Goal: Task Accomplishment & Management: Manage account settings

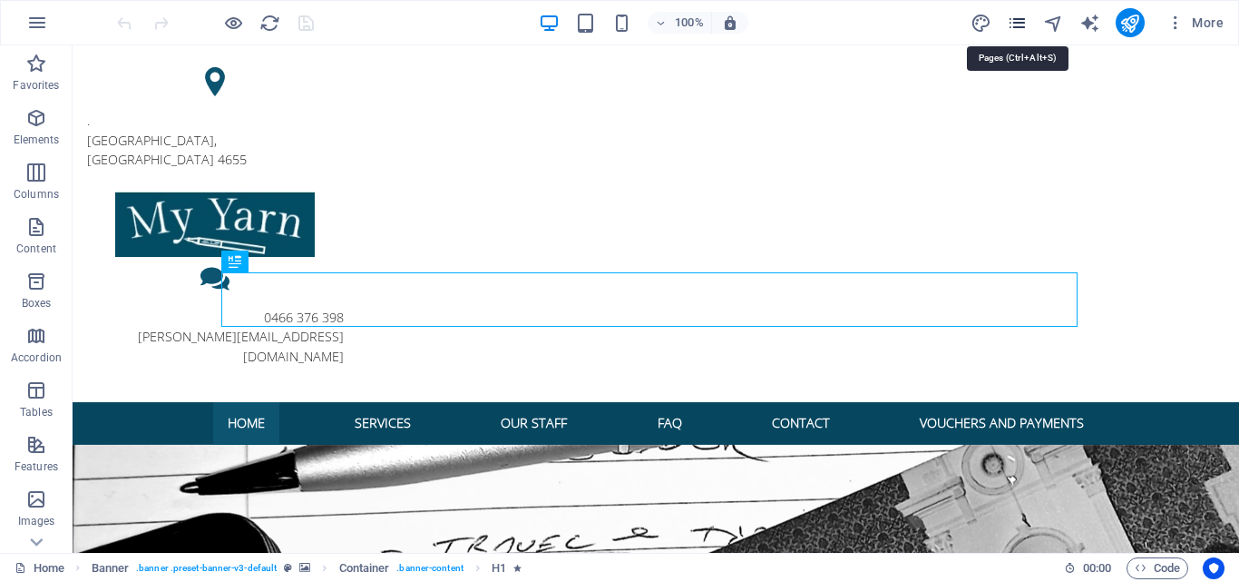
click at [1020, 26] on icon "pages" at bounding box center [1017, 23] width 21 height 21
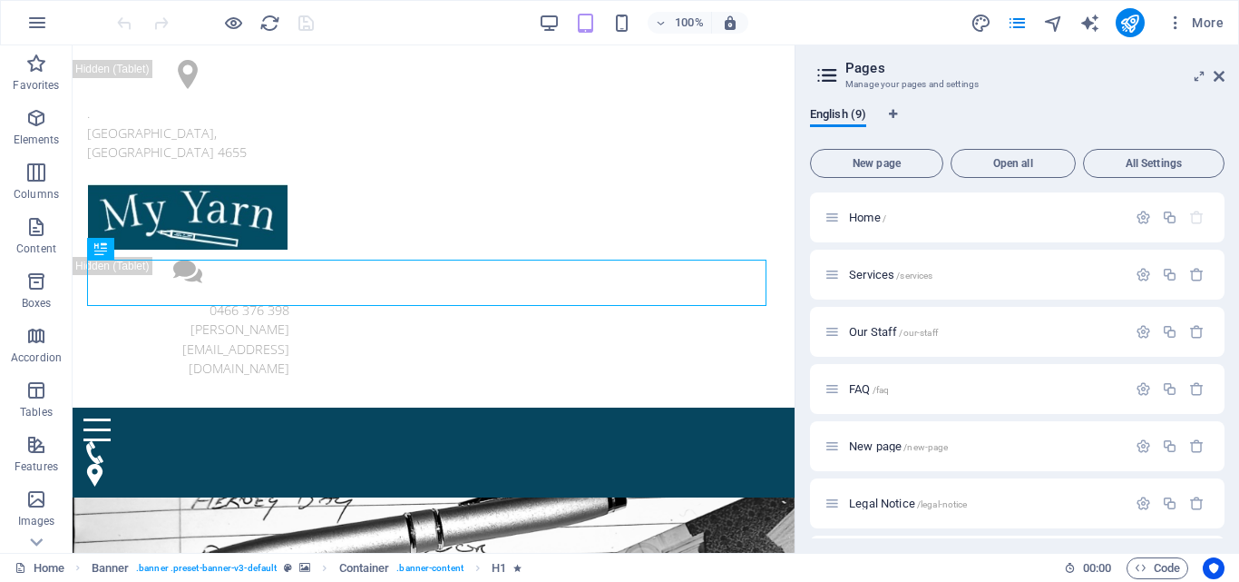
scroll to position [169, 0]
click at [883, 504] on span "Workshops /workshops" at bounding box center [905, 506] width 113 height 14
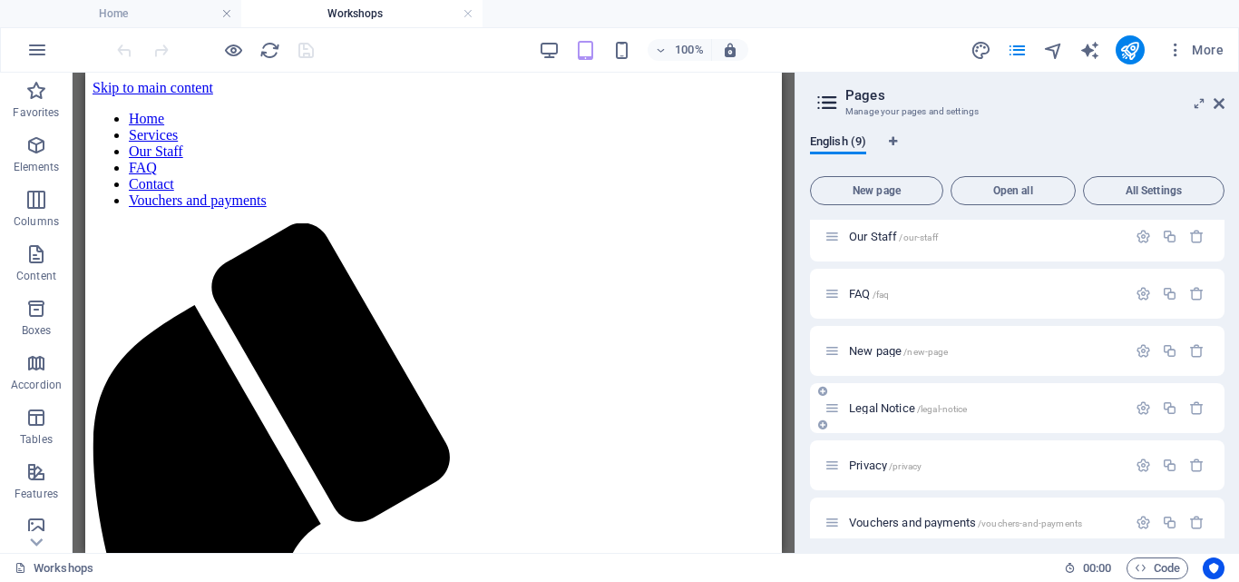
scroll to position [196, 0]
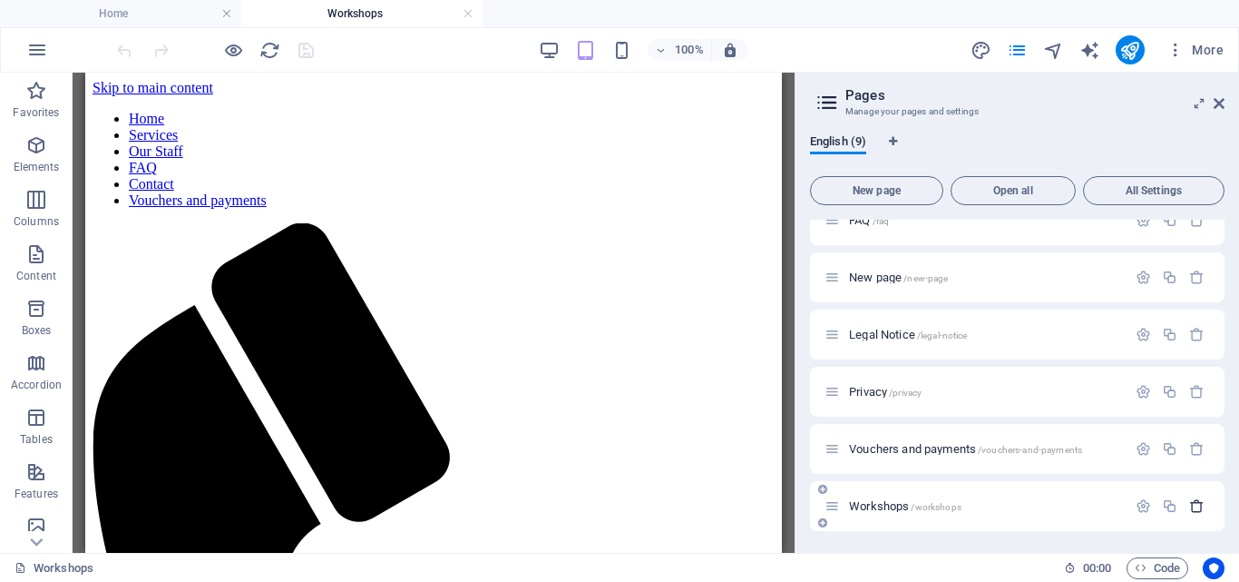
click at [1193, 502] on icon "button" at bounding box center [1197, 505] width 15 height 15
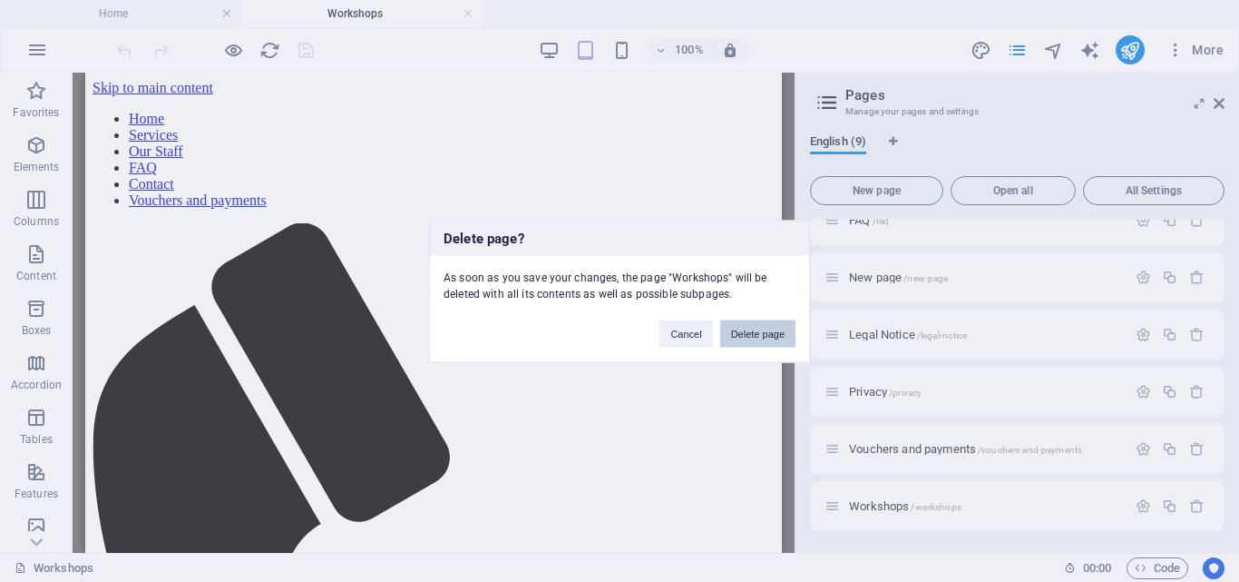
click at [747, 330] on button "Delete page" at bounding box center [757, 332] width 75 height 27
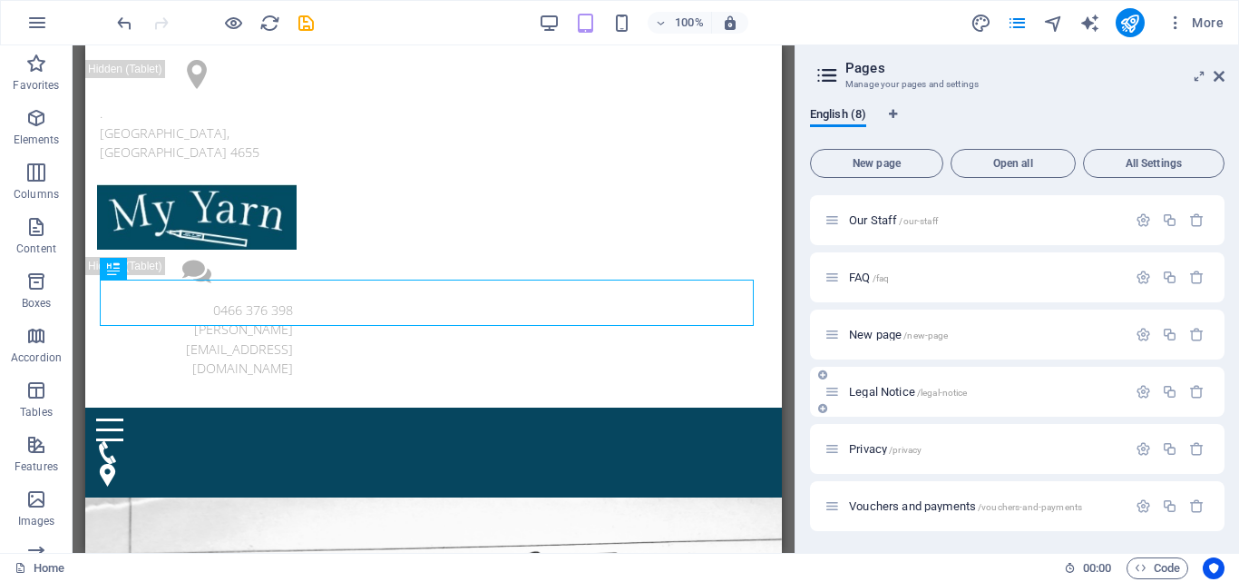
scroll to position [112, 0]
click at [1012, 334] on p "New page /new-page" at bounding box center [985, 334] width 272 height 12
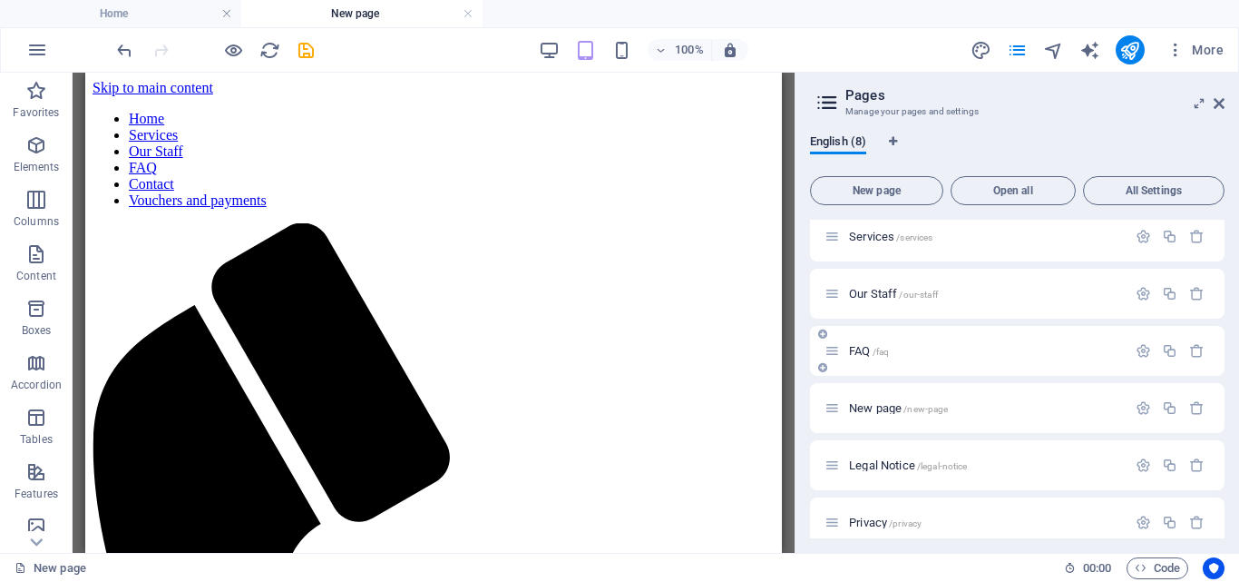
scroll to position [0, 0]
click at [1195, 350] on icon "button" at bounding box center [1197, 350] width 15 height 15
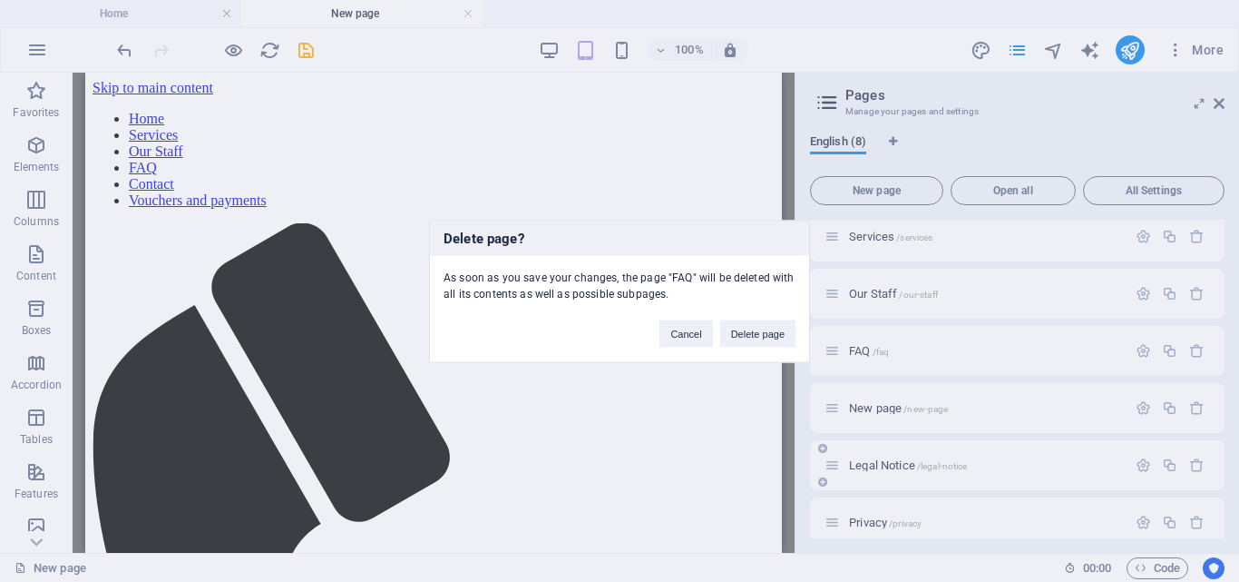
drag, startPoint x: 755, startPoint y: 333, endPoint x: 1058, endPoint y: 386, distance: 307.6
click at [756, 333] on button "Delete page" at bounding box center [757, 332] width 75 height 27
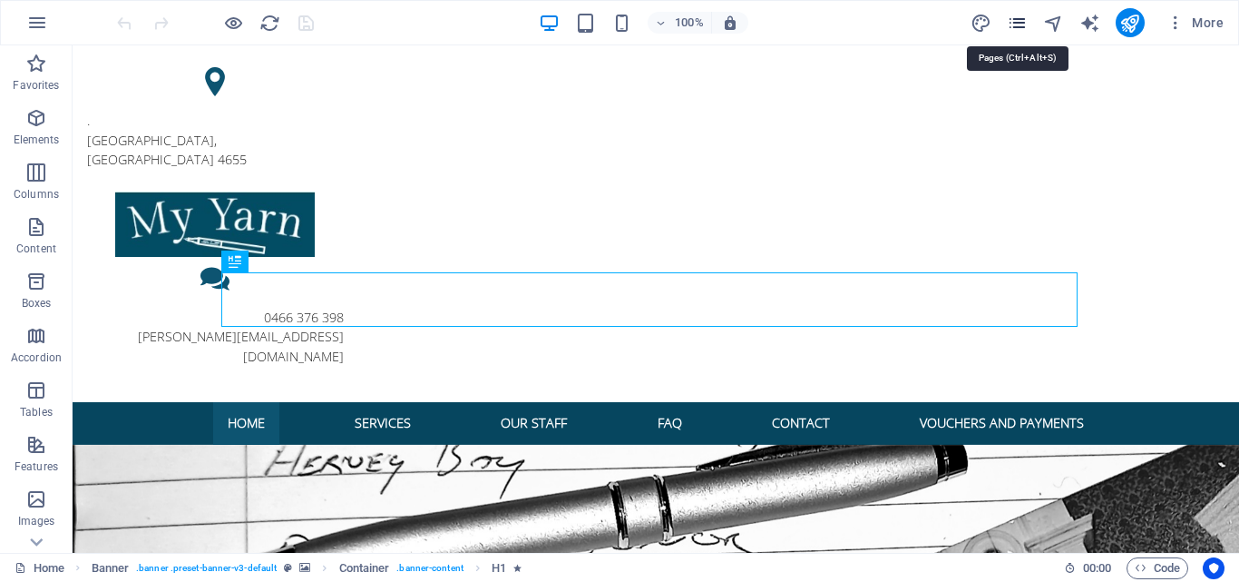
click at [1021, 21] on icon "pages" at bounding box center [1017, 23] width 21 height 21
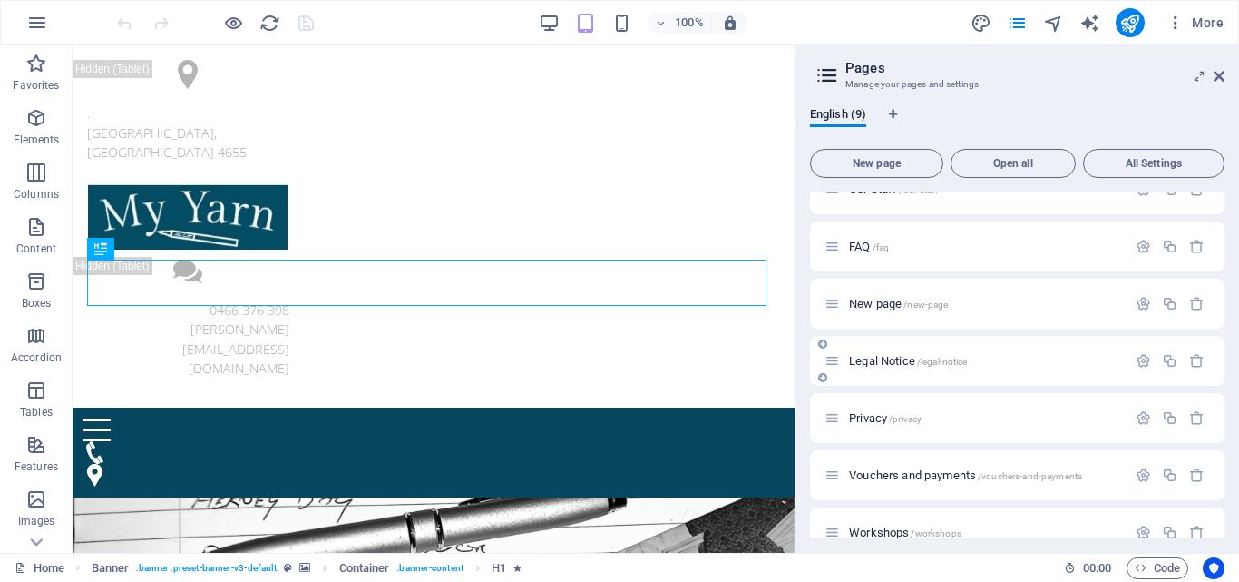
scroll to position [169, 0]
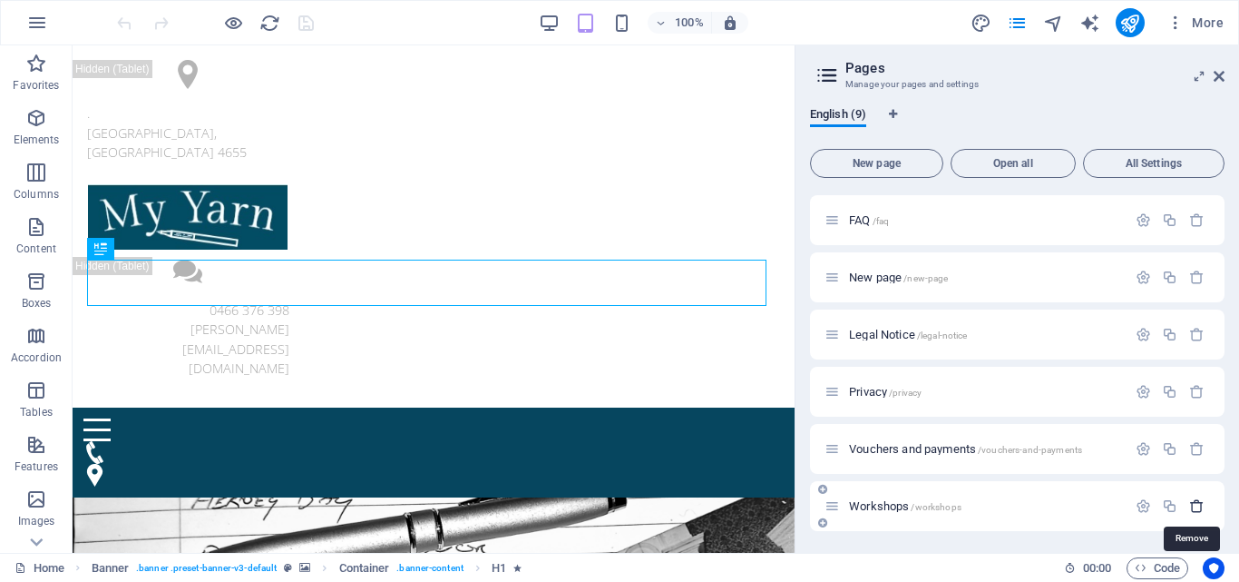
click at [1190, 503] on icon "button" at bounding box center [1197, 505] width 15 height 15
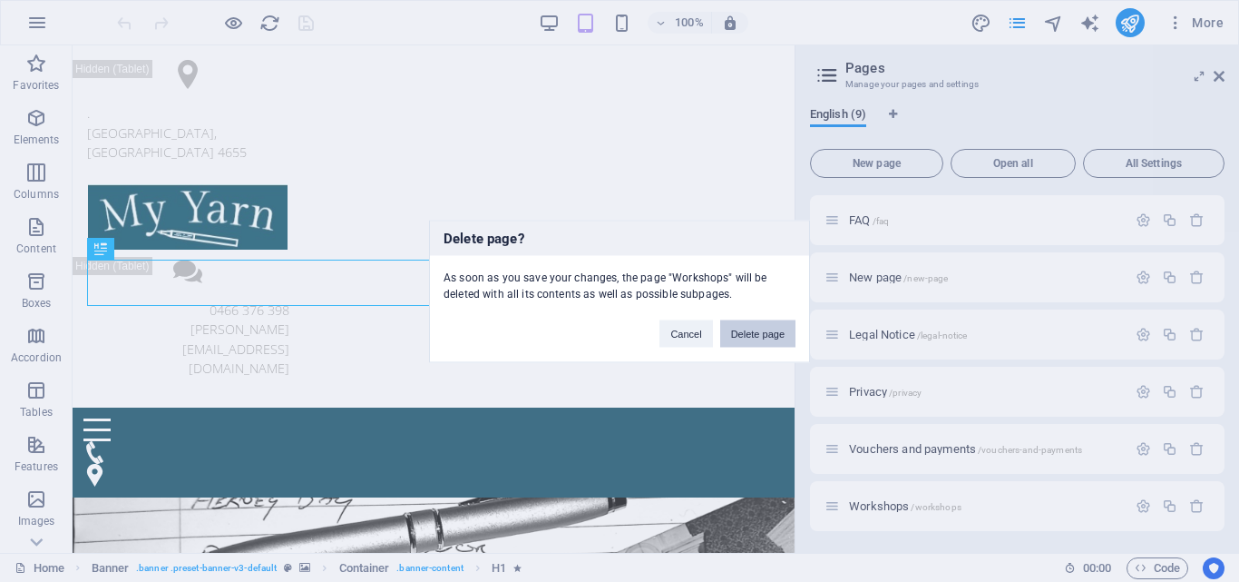
click at [759, 333] on button "Delete page" at bounding box center [757, 332] width 75 height 27
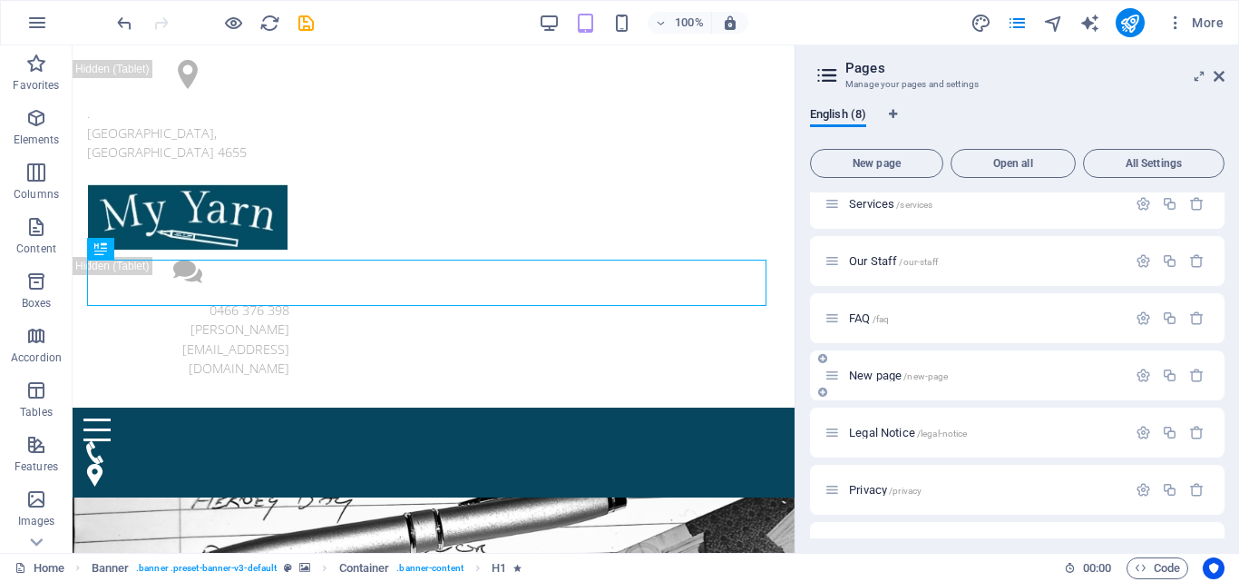
scroll to position [112, 0]
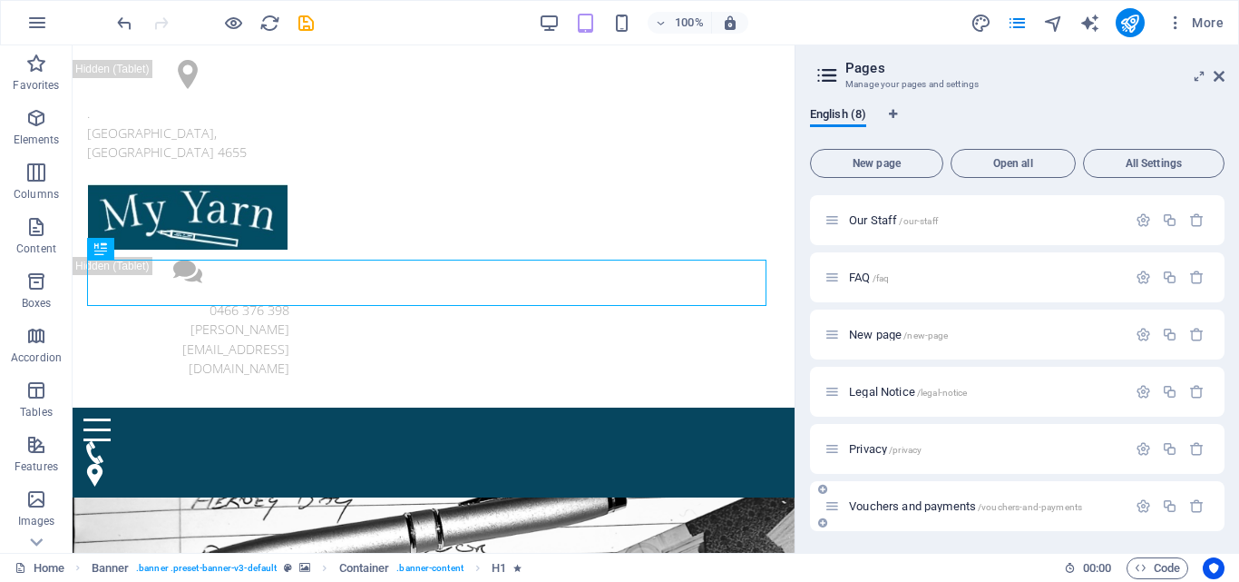
click at [940, 506] on span "Vouchers and payments /vouchers-and-payments" at bounding box center [965, 506] width 233 height 14
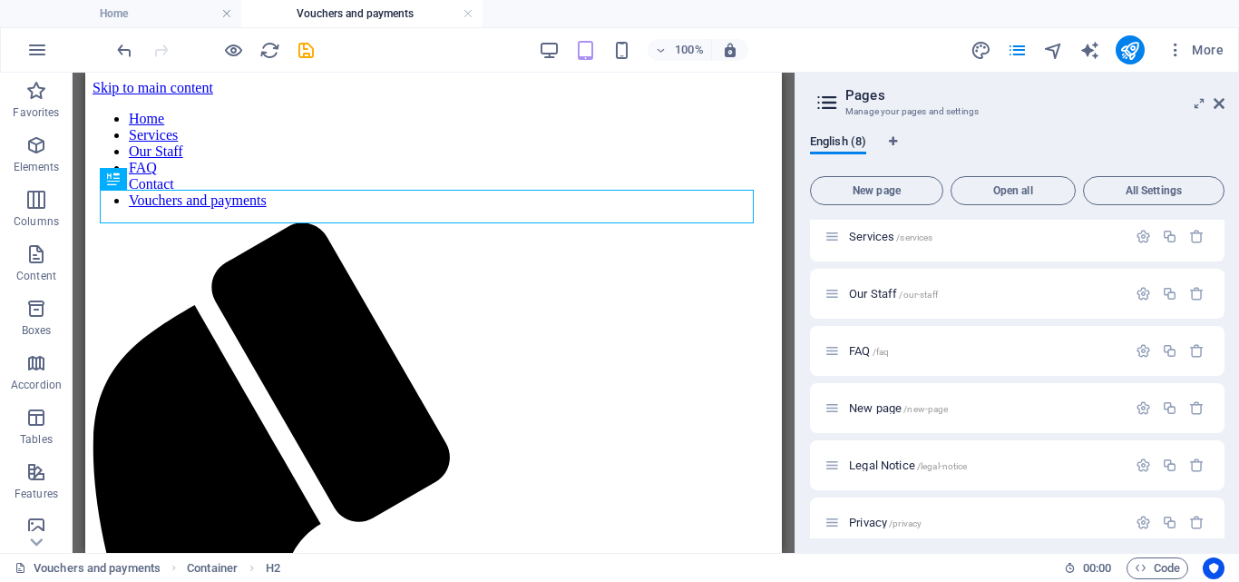
scroll to position [0, 0]
click at [1193, 236] on icon "button" at bounding box center [1197, 236] width 15 height 15
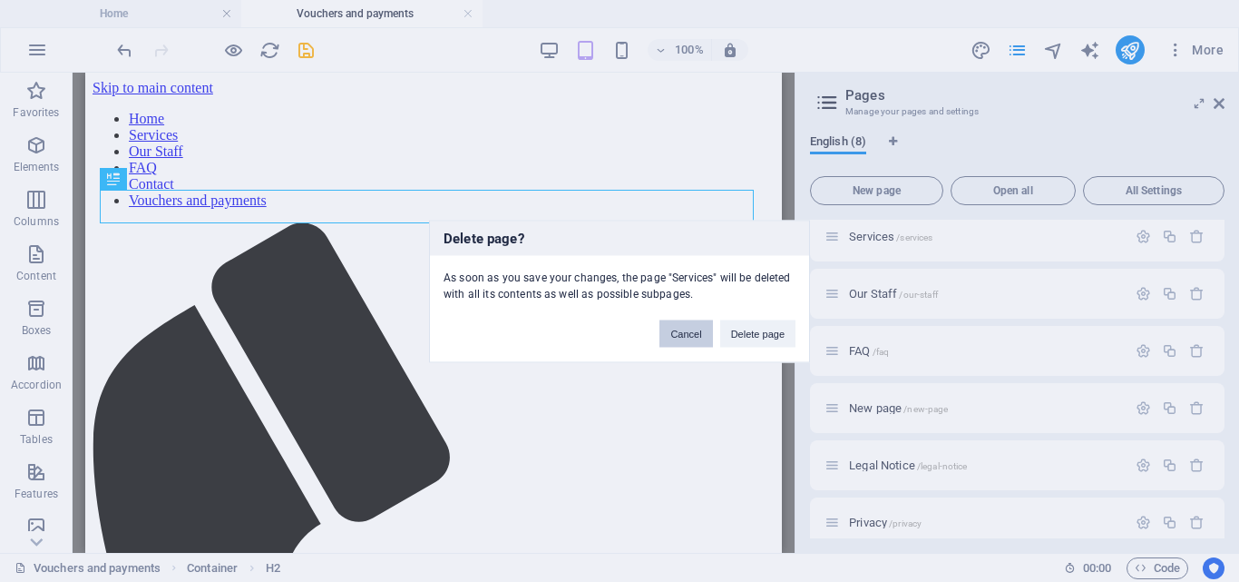
click at [684, 334] on button "Cancel" at bounding box center [686, 332] width 53 height 27
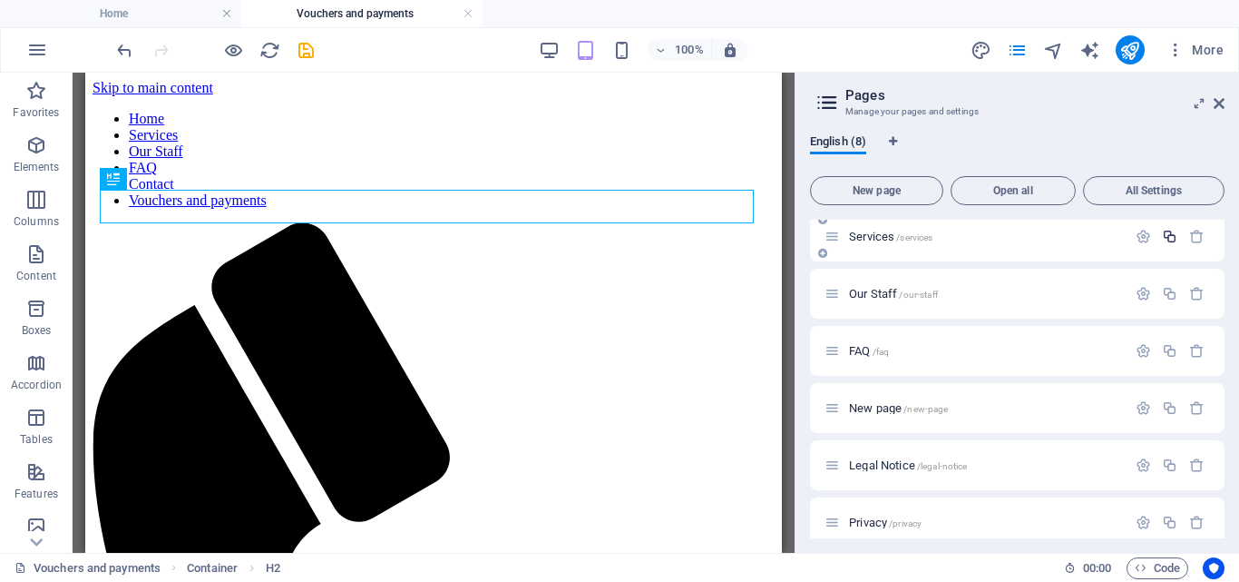
click at [1165, 237] on icon "button" at bounding box center [1169, 236] width 15 height 15
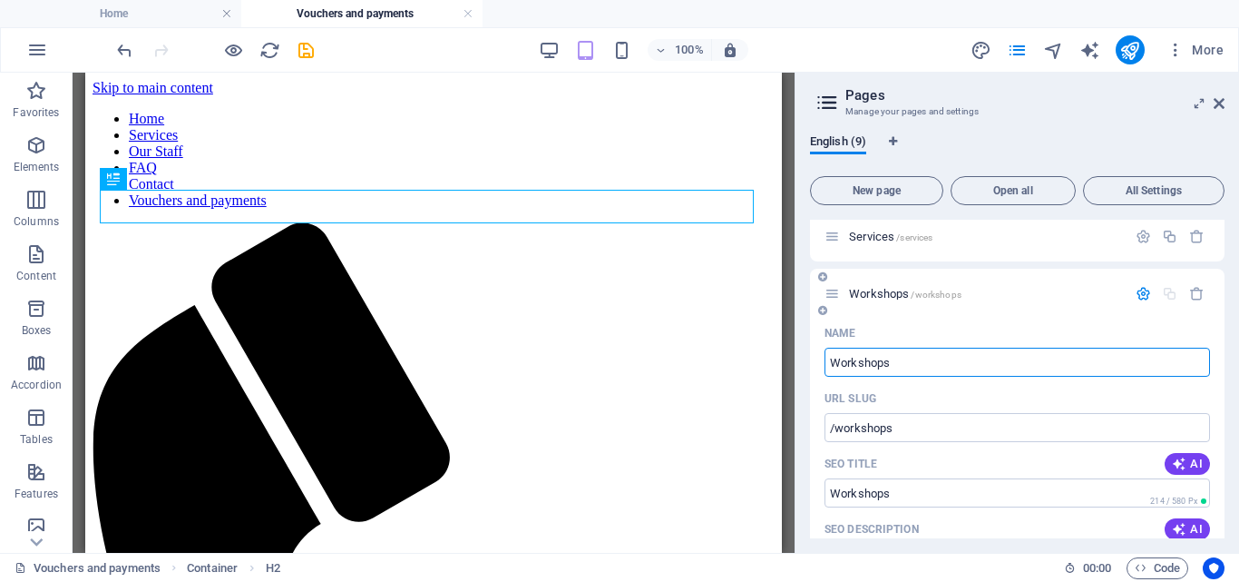
type input "Workshops"
type input "/workshops"
type input "Workshops"
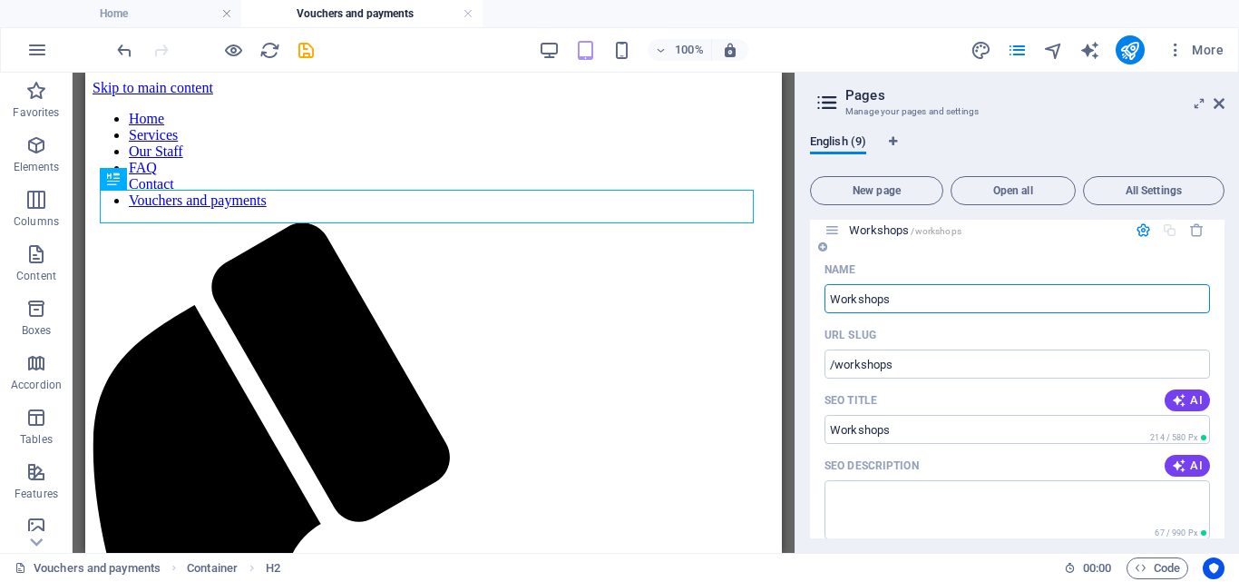
scroll to position [156, 0]
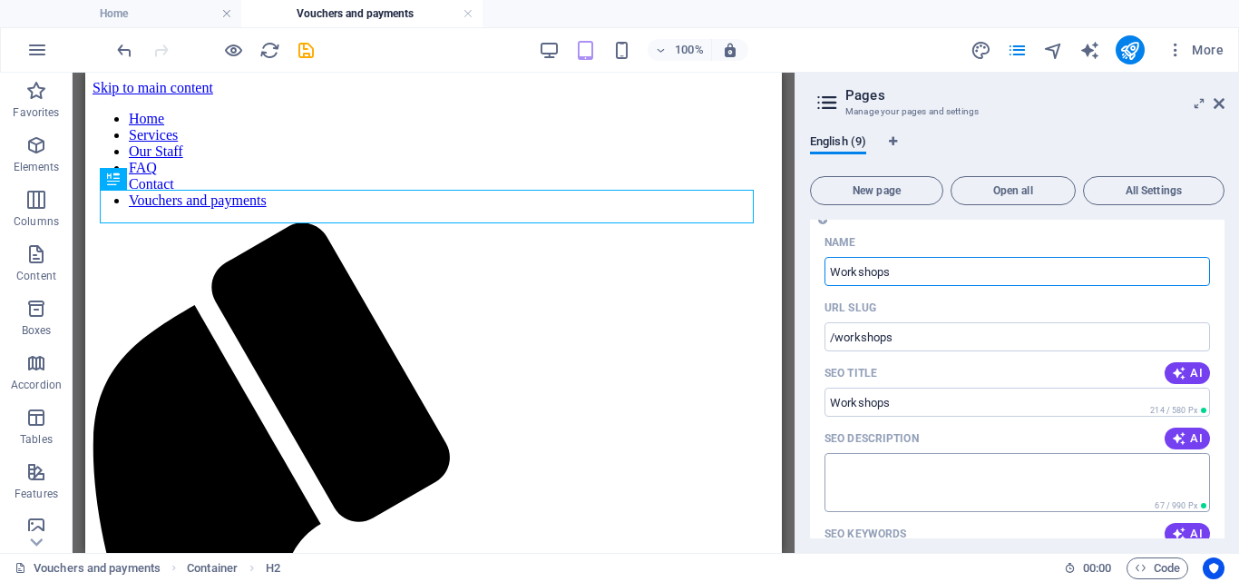
type input "Workshops"
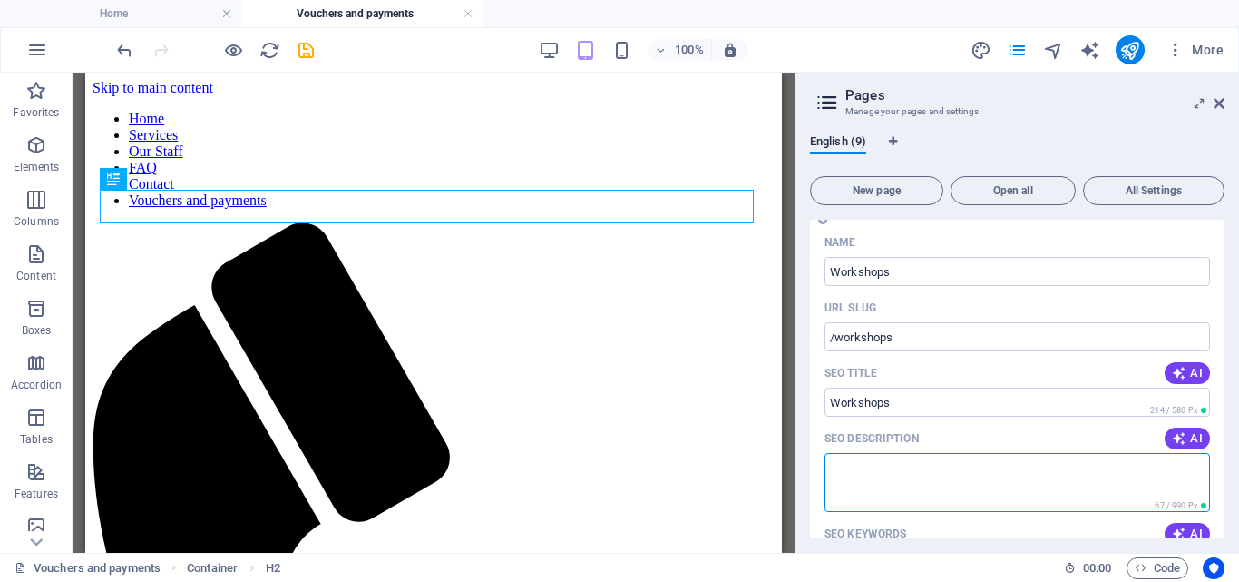
click at [953, 476] on textarea "SEO Description" at bounding box center [1018, 482] width 386 height 59
type textarea "Biography workshops"
click at [975, 358] on div "Name Workshops ​ URL SLUG /workshops ​ SEO Title AI Workshops ​ 214 / 580 Px SE…" at bounding box center [1017, 566] width 415 height 676
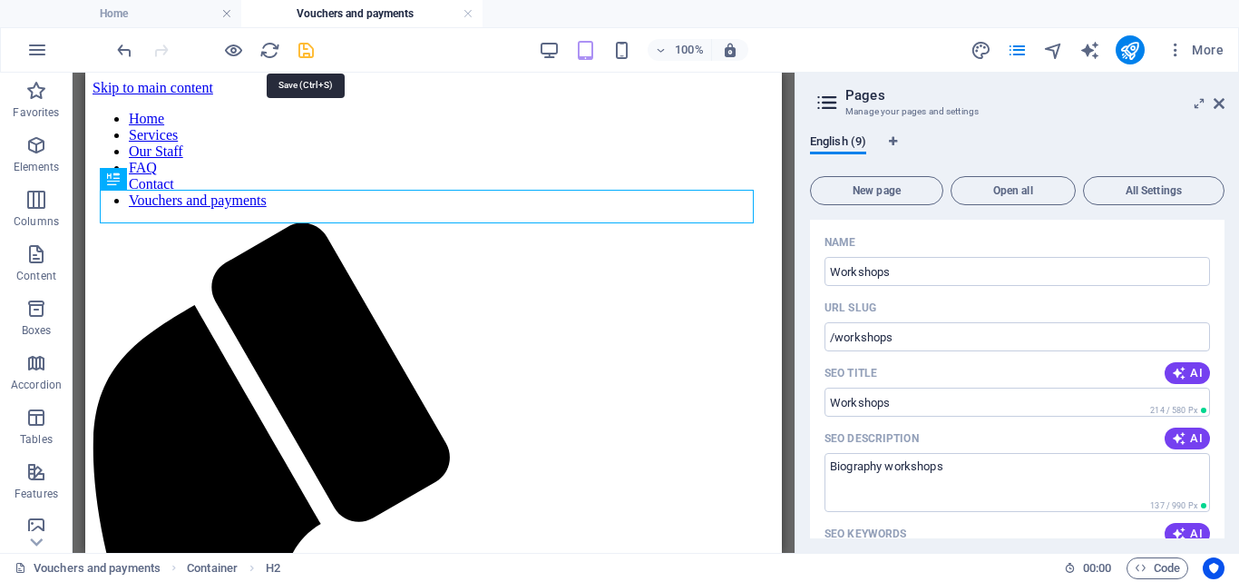
drag, startPoint x: 300, startPoint y: 48, endPoint x: 402, endPoint y: 134, distance: 133.3
click at [300, 48] on icon "save" at bounding box center [306, 50] width 21 height 21
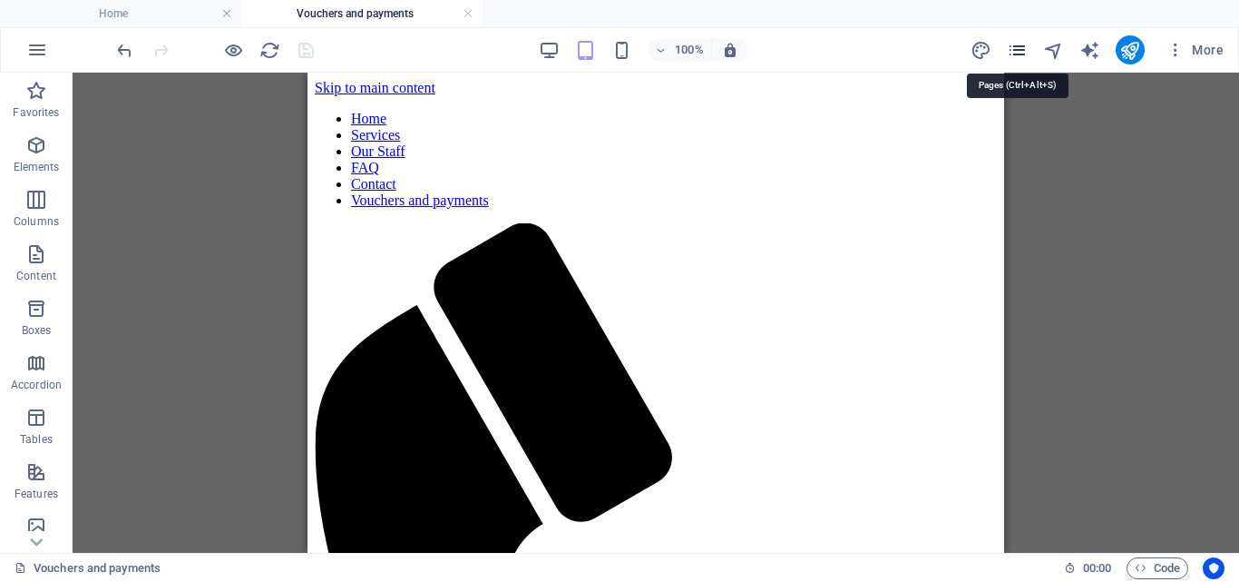
click at [1019, 46] on icon "pages" at bounding box center [1017, 50] width 21 height 21
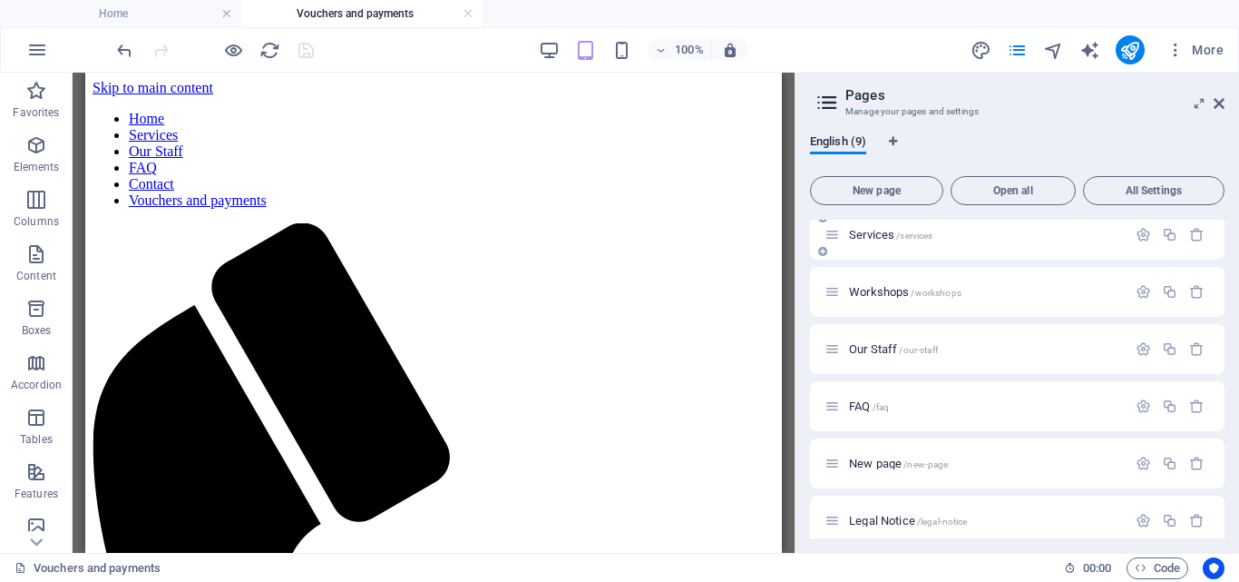
scroll to position [0, 0]
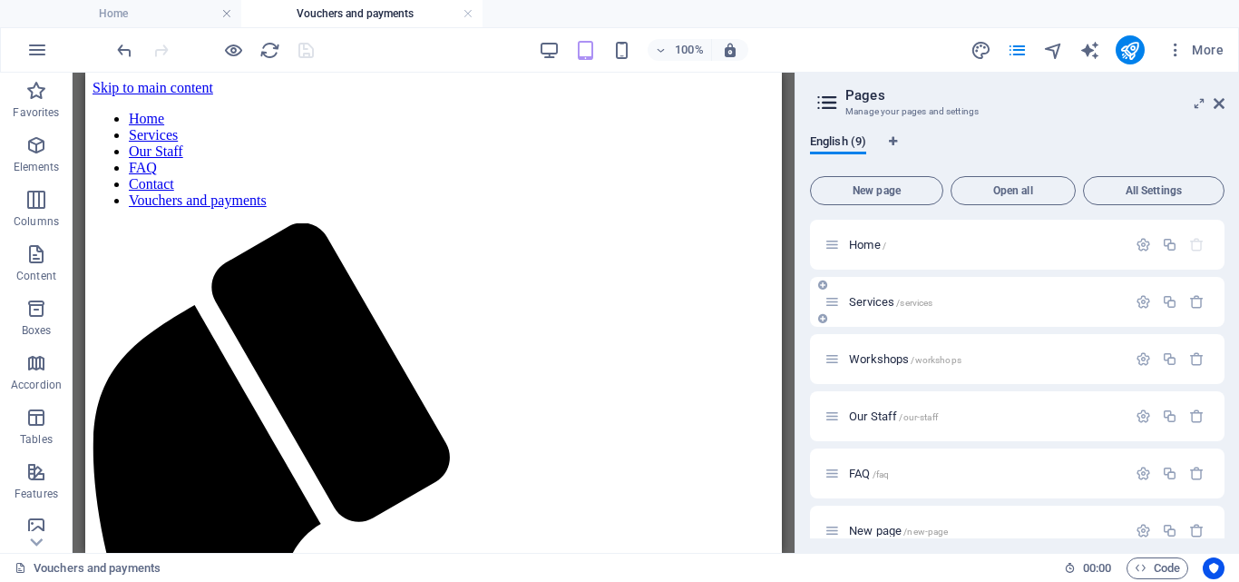
click at [895, 298] on span "Services /services" at bounding box center [890, 302] width 83 height 14
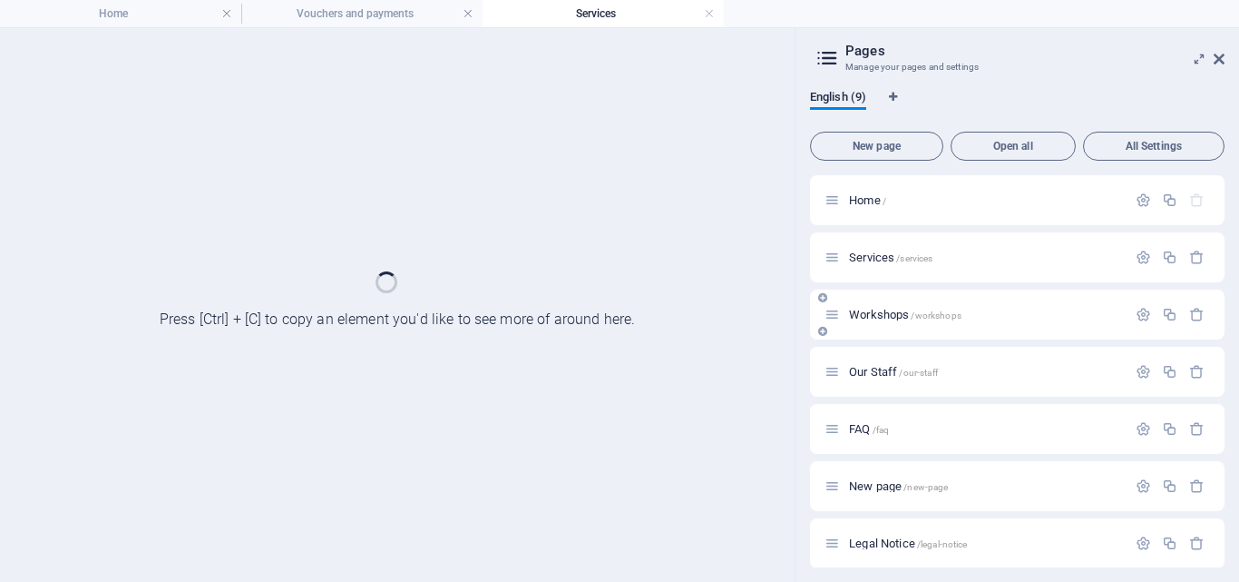
click at [899, 309] on span "Workshops /workshops" at bounding box center [905, 315] width 113 height 14
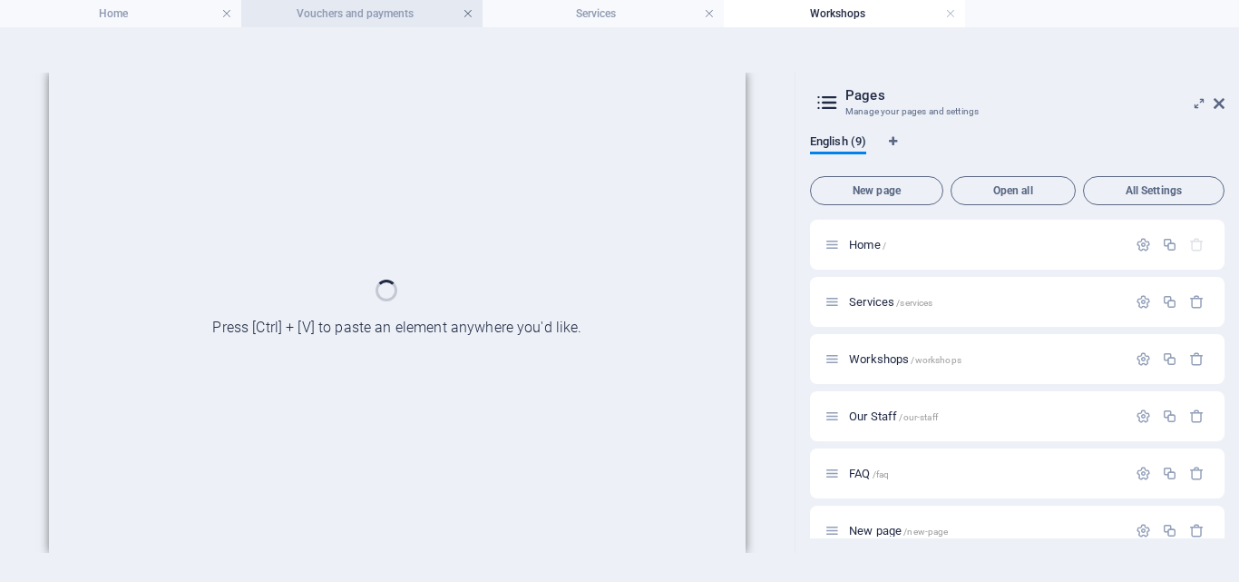
click at [469, 15] on link at bounding box center [468, 13] width 11 height 17
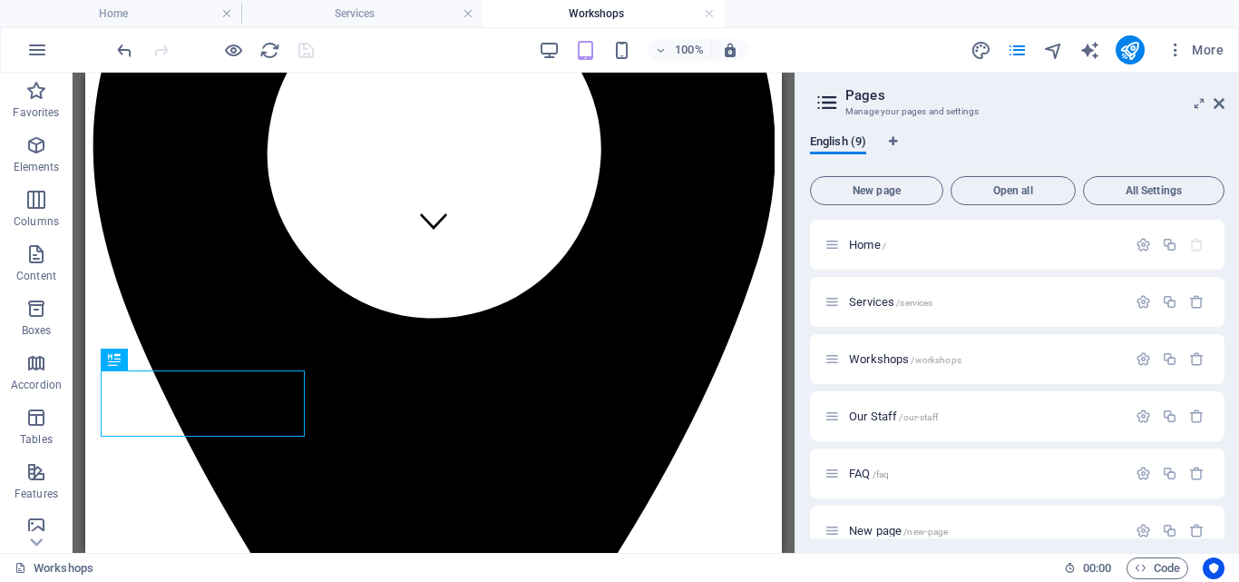
scroll to position [236, 0]
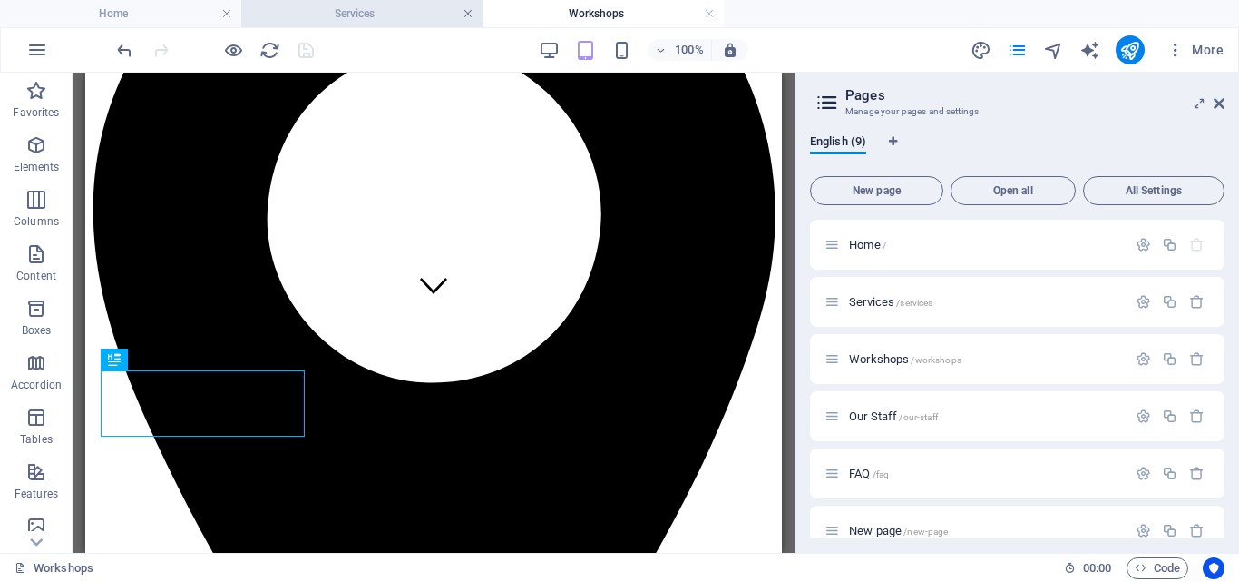
drag, startPoint x: 465, startPoint y: 13, endPoint x: 415, endPoint y: 103, distance: 104.0
click at [465, 13] on link at bounding box center [468, 13] width 11 height 17
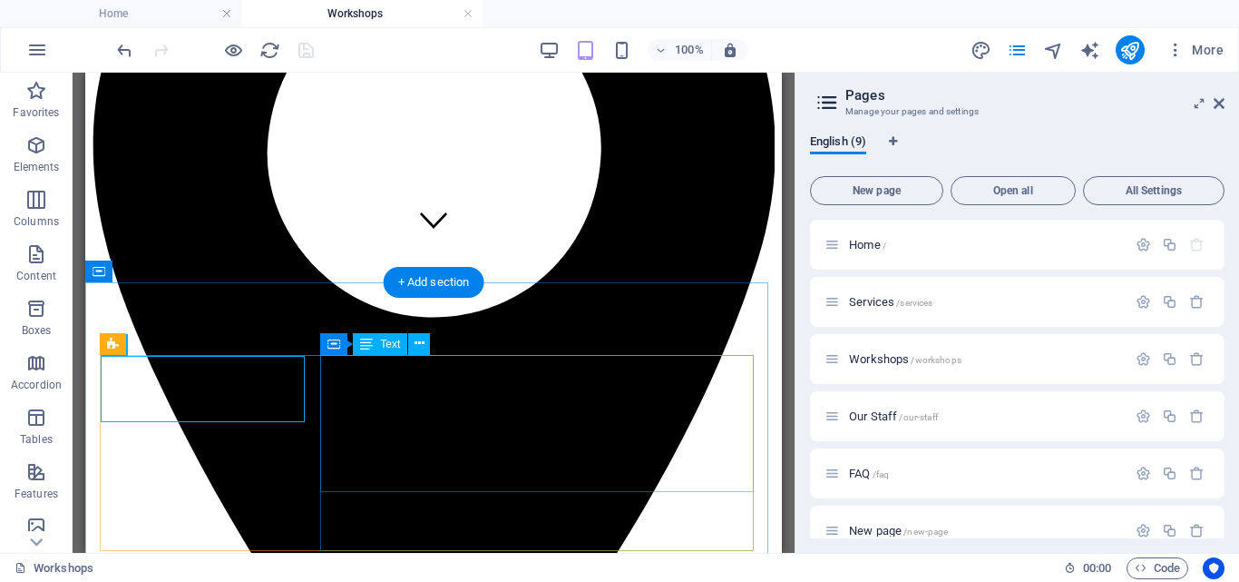
scroll to position [327, 0]
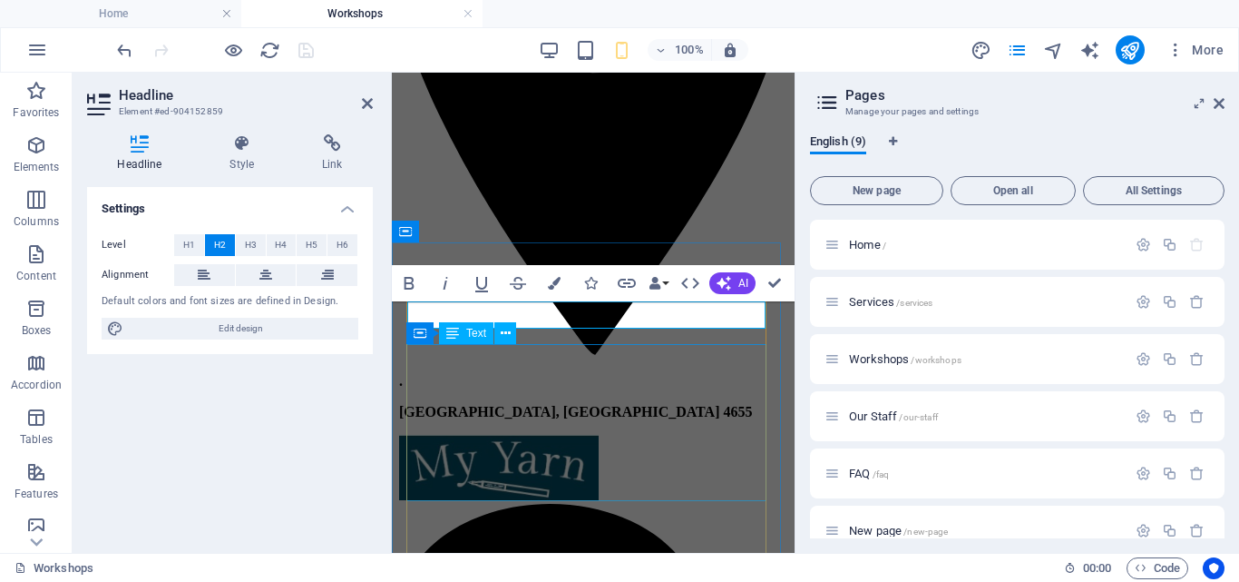
scroll to position [508, 0]
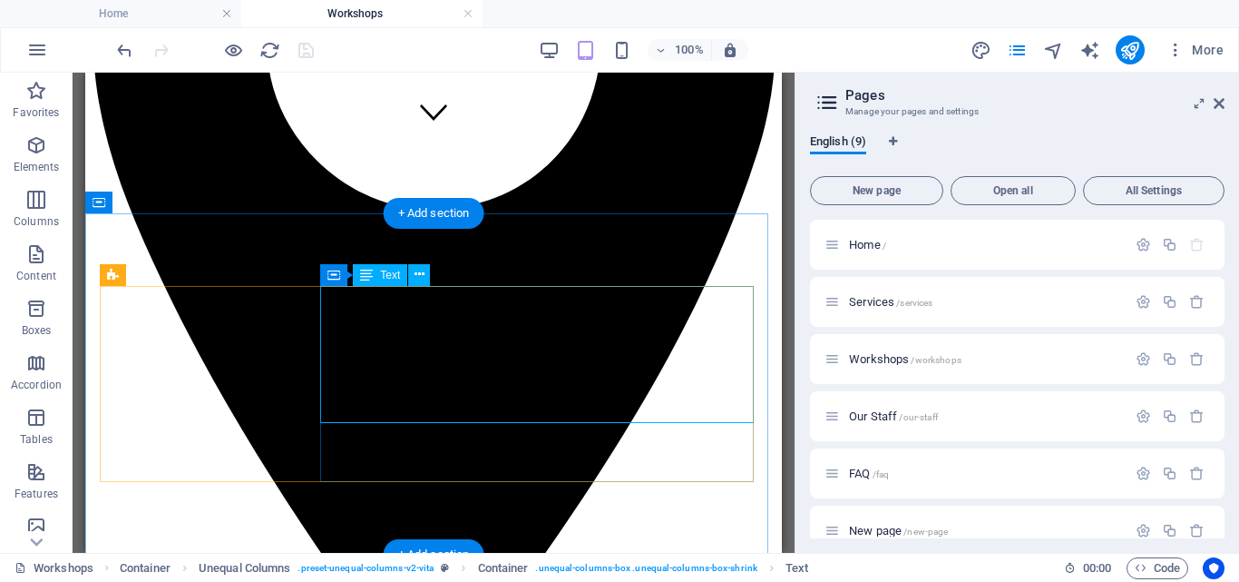
scroll to position [316, 0]
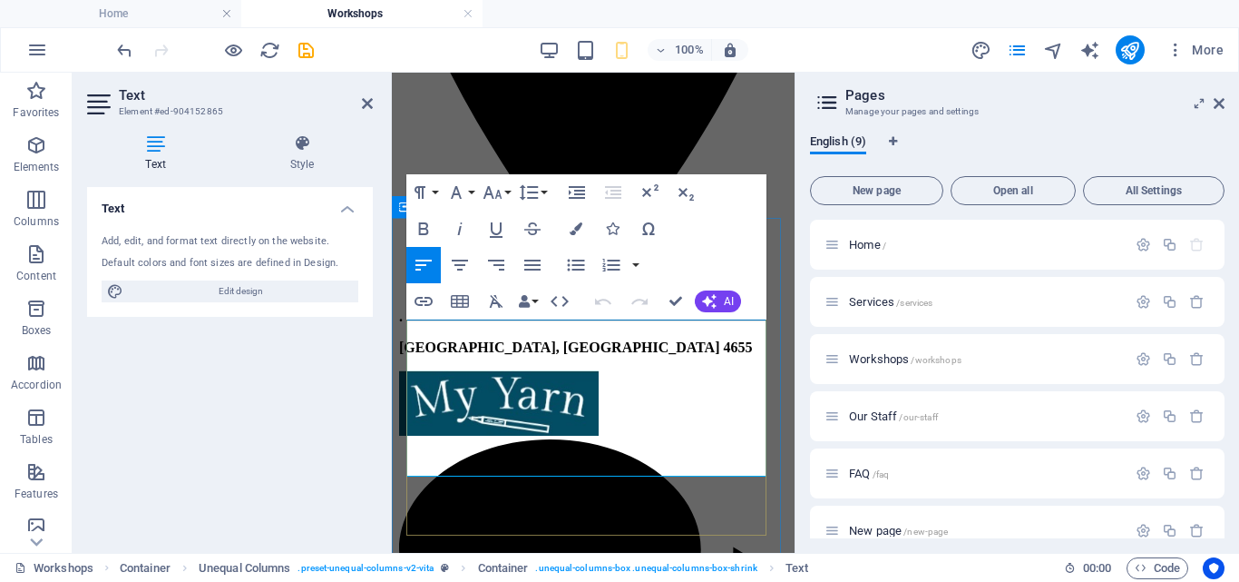
scroll to position [497, 0]
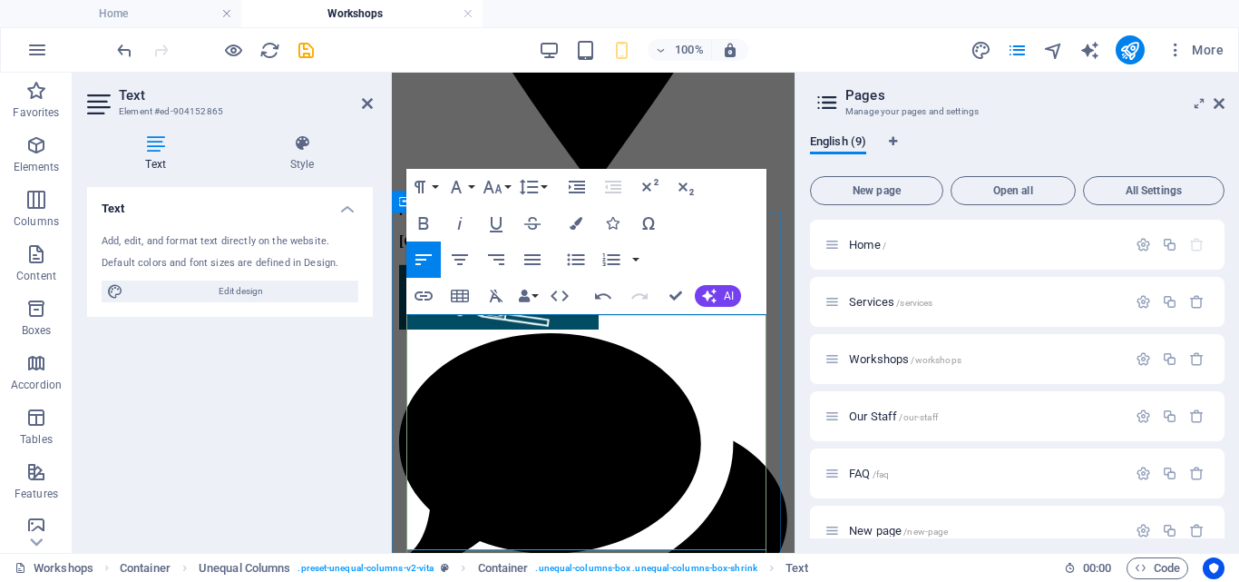
drag, startPoint x: 754, startPoint y: 525, endPoint x: 1204, endPoint y: 653, distance: 467.9
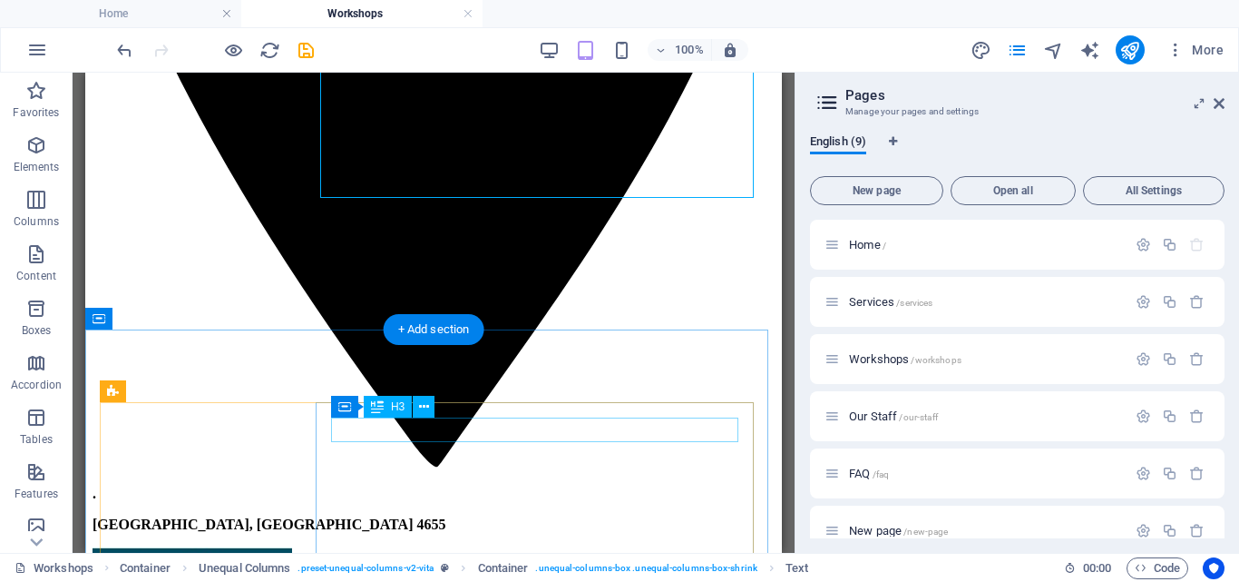
scroll to position [683, 0]
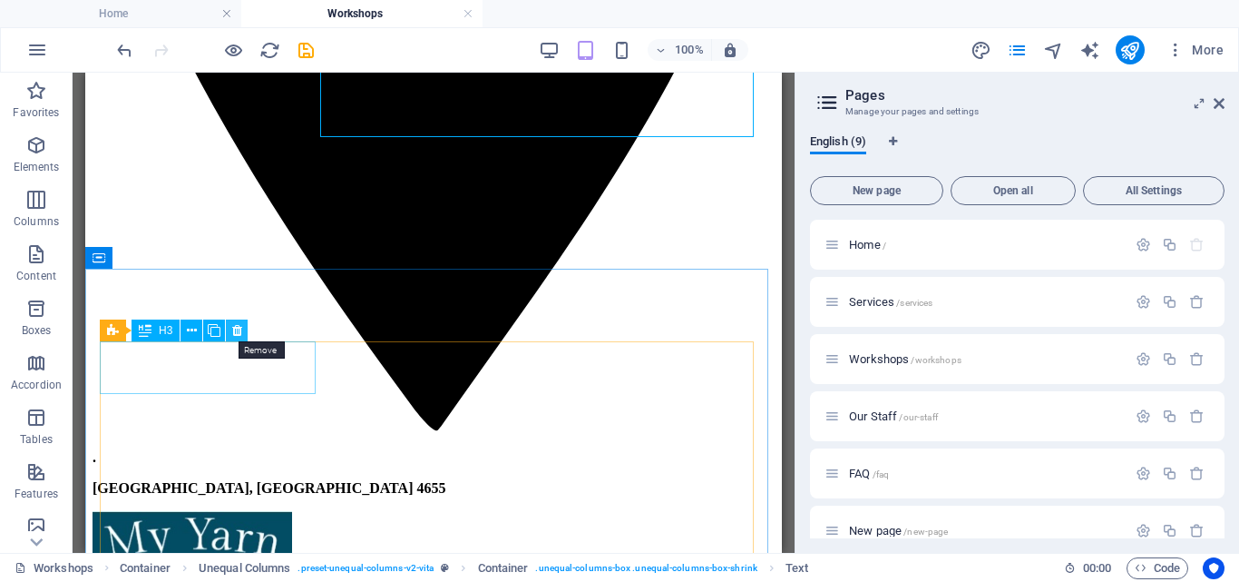
click at [241, 328] on icon at bounding box center [237, 330] width 10 height 19
click at [237, 329] on icon at bounding box center [237, 330] width 10 height 19
click at [217, 331] on icon at bounding box center [214, 330] width 13 height 19
click at [210, 328] on icon at bounding box center [214, 330] width 13 height 19
click at [190, 338] on icon at bounding box center [192, 330] width 10 height 19
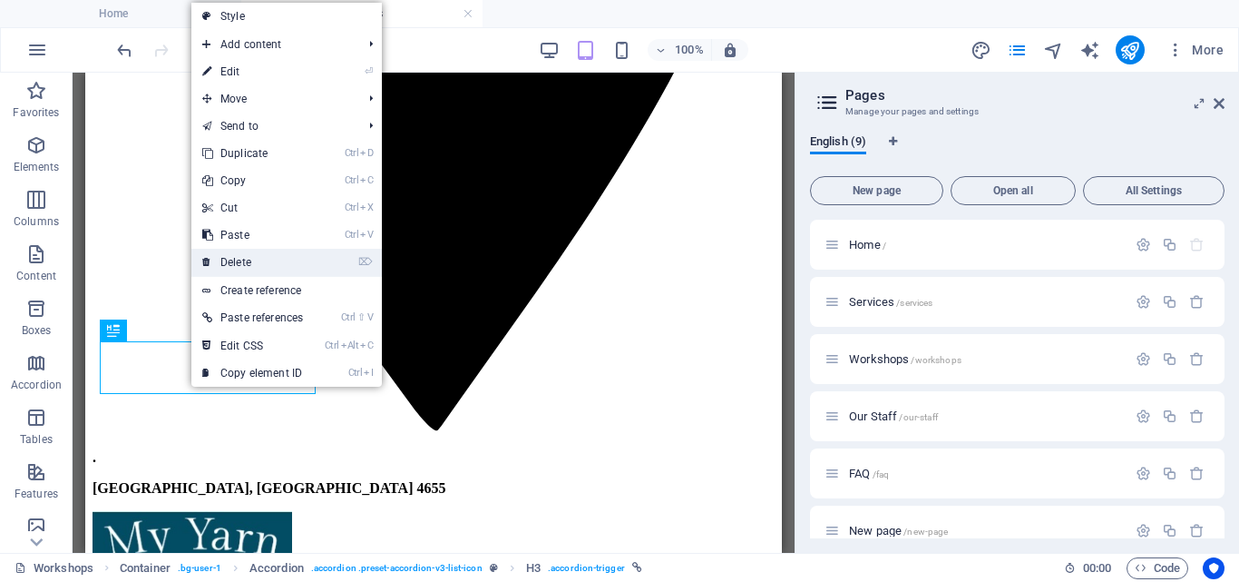
click at [235, 256] on link "⌦ Delete" at bounding box center [252, 262] width 122 height 27
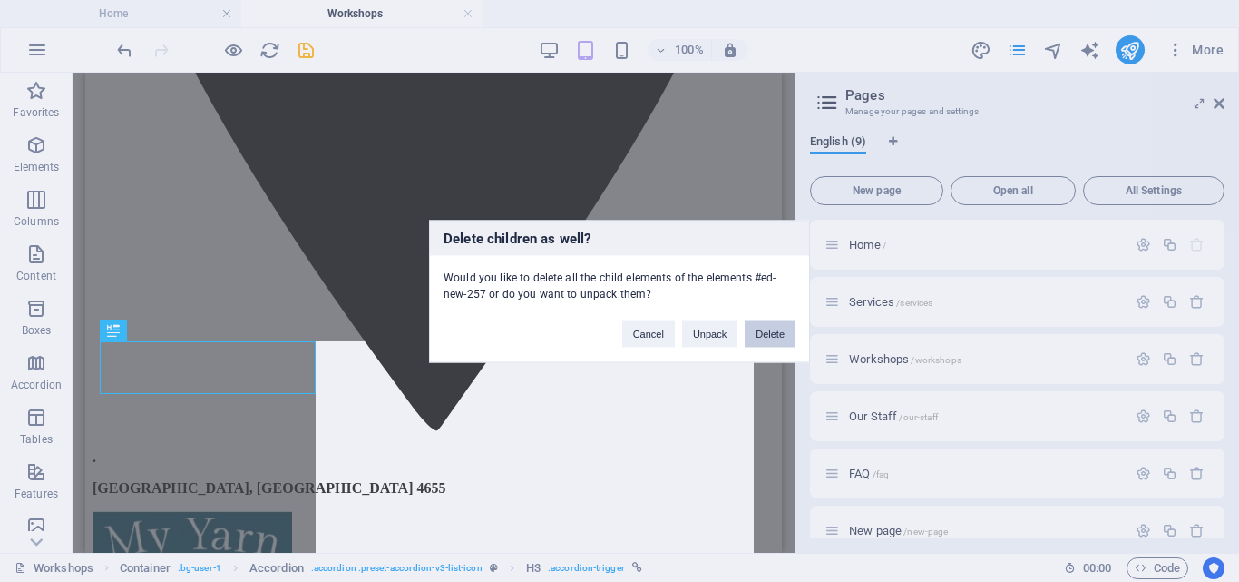
click at [769, 331] on button "Delete" at bounding box center [770, 332] width 51 height 27
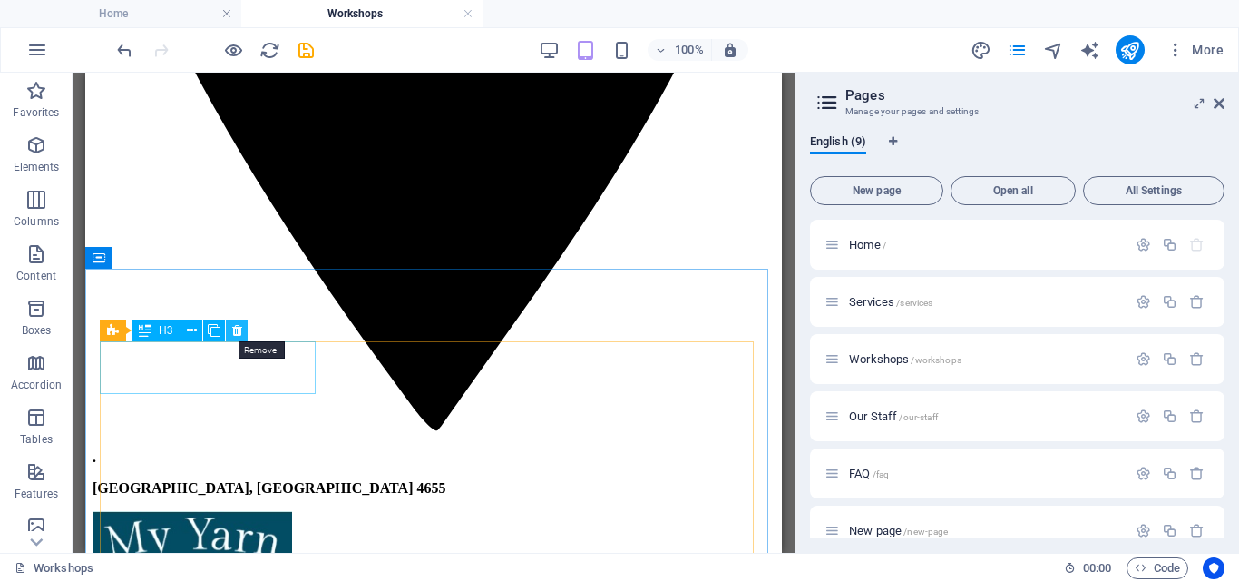
click at [240, 326] on icon at bounding box center [237, 330] width 10 height 19
click at [188, 328] on icon at bounding box center [192, 330] width 10 height 19
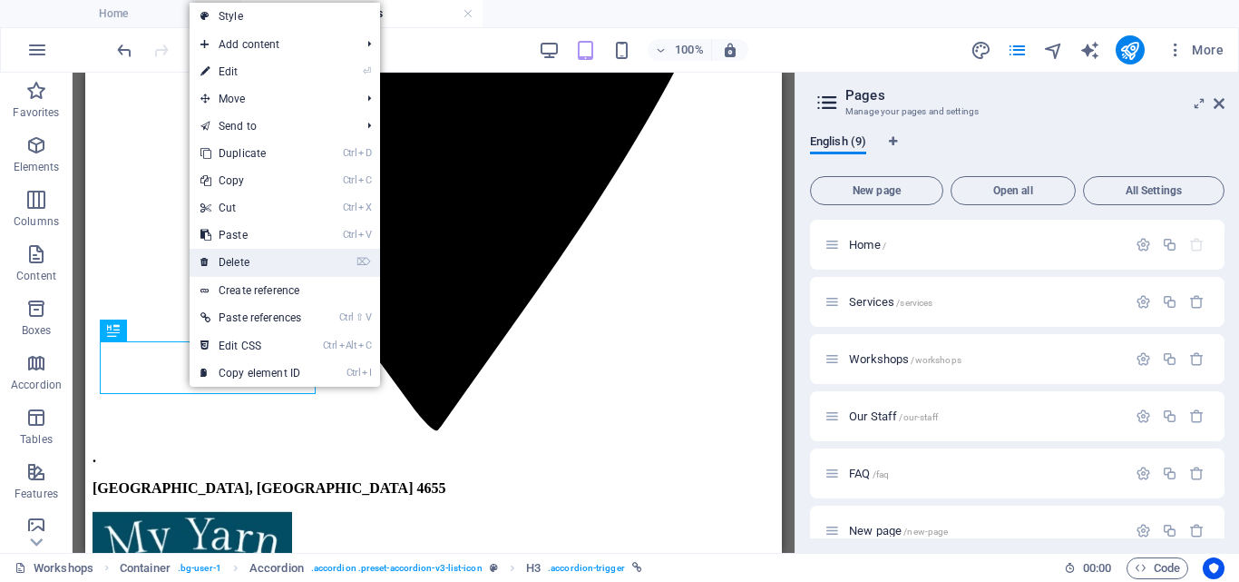
click at [263, 260] on link "⌦ Delete" at bounding box center [251, 262] width 122 height 27
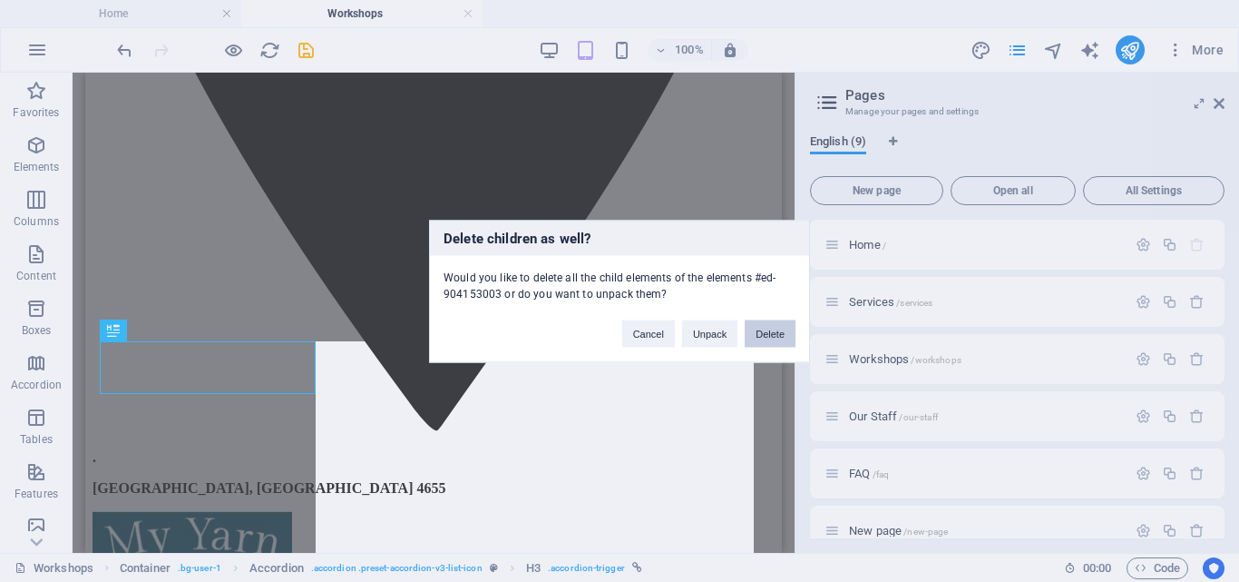
click at [758, 327] on button "Delete" at bounding box center [770, 332] width 51 height 27
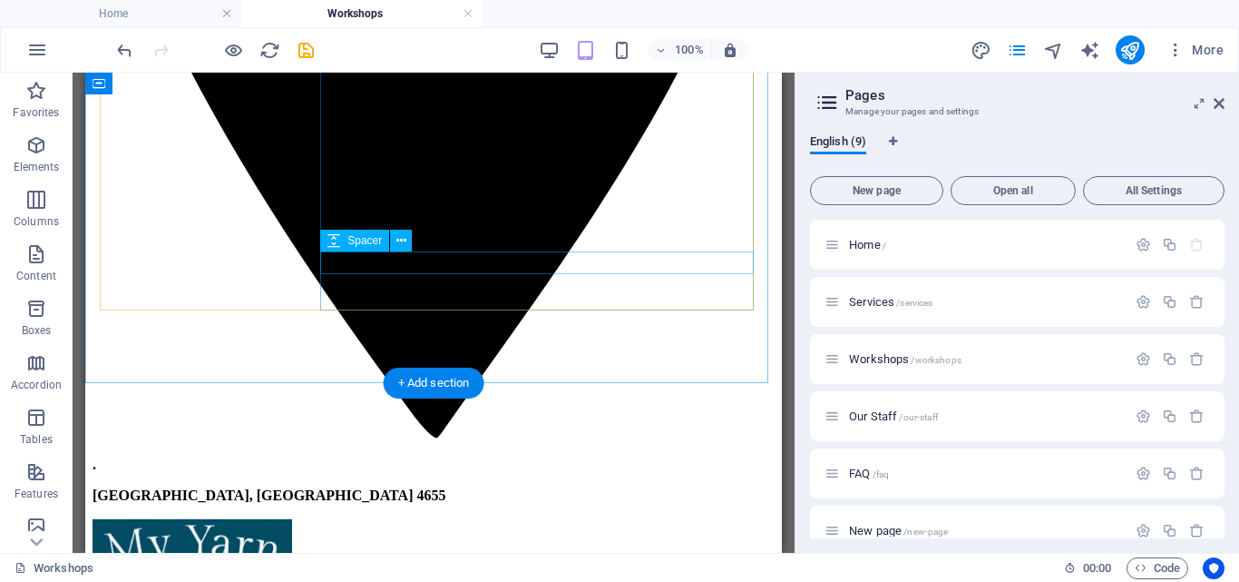
scroll to position [502, 0]
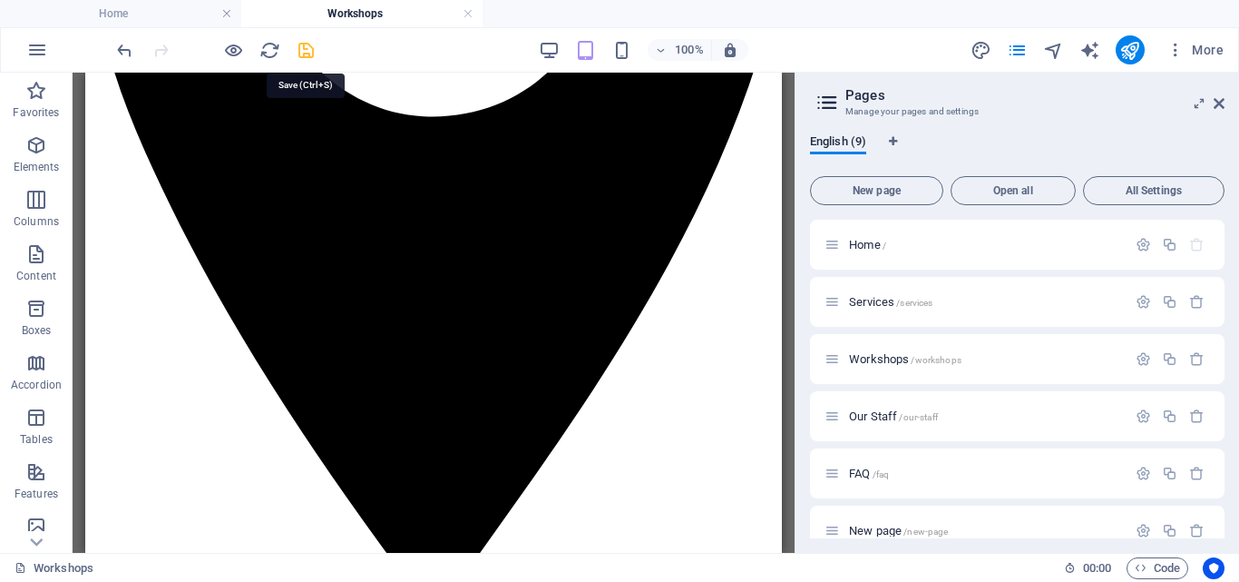
click at [307, 47] on icon "save" at bounding box center [306, 50] width 21 height 21
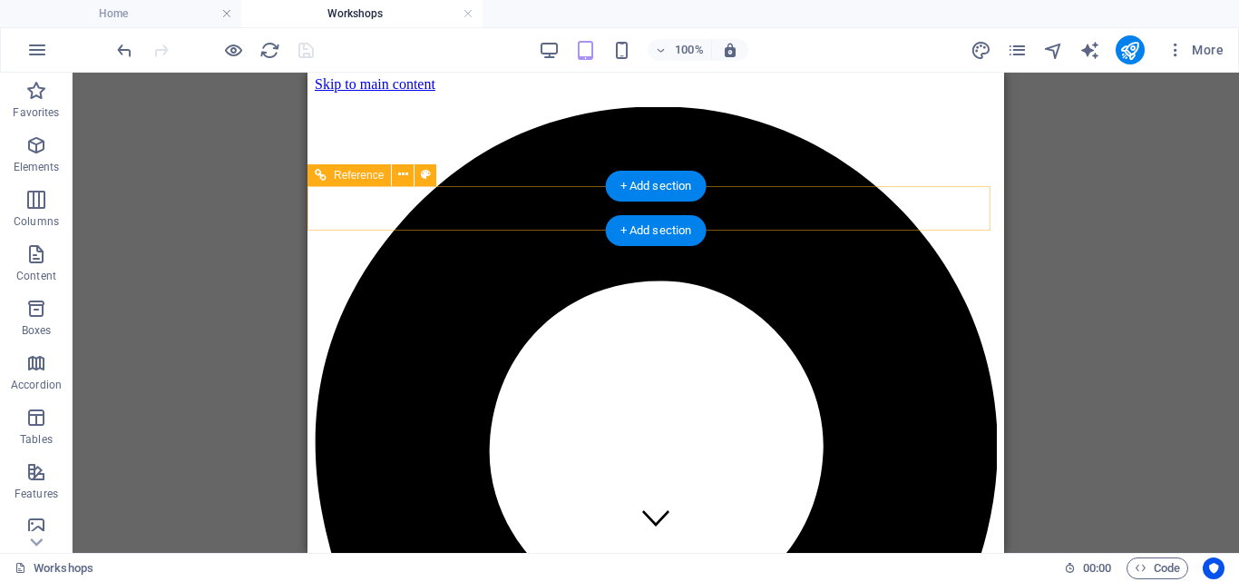
scroll to position [0, 0]
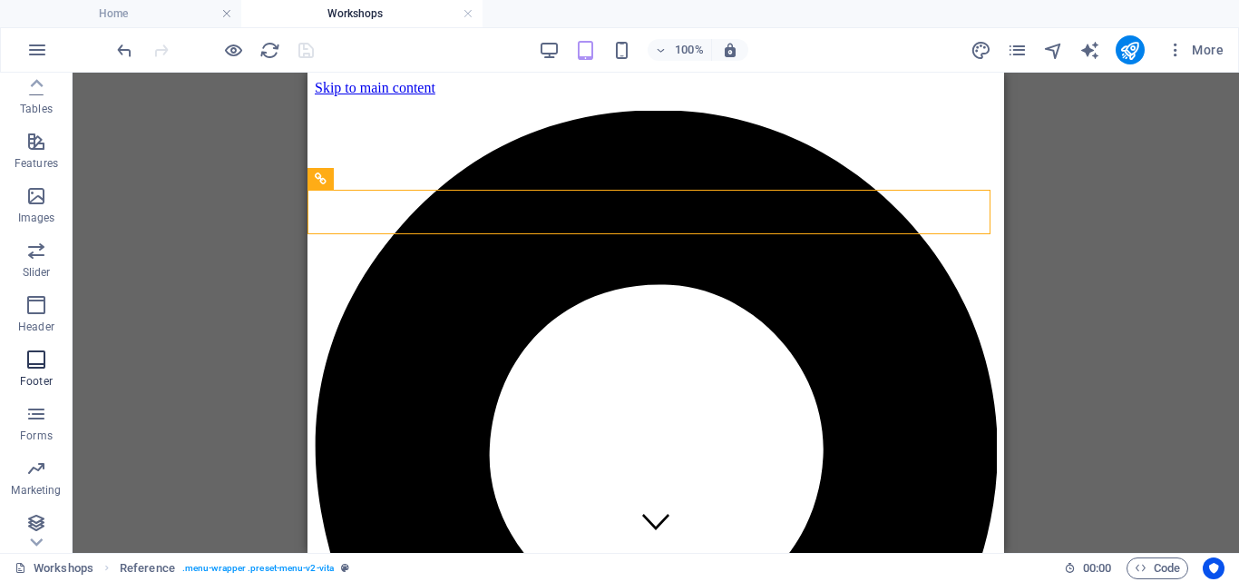
scroll to position [337, 0]
click at [48, 305] on span "Header" at bounding box center [36, 310] width 73 height 44
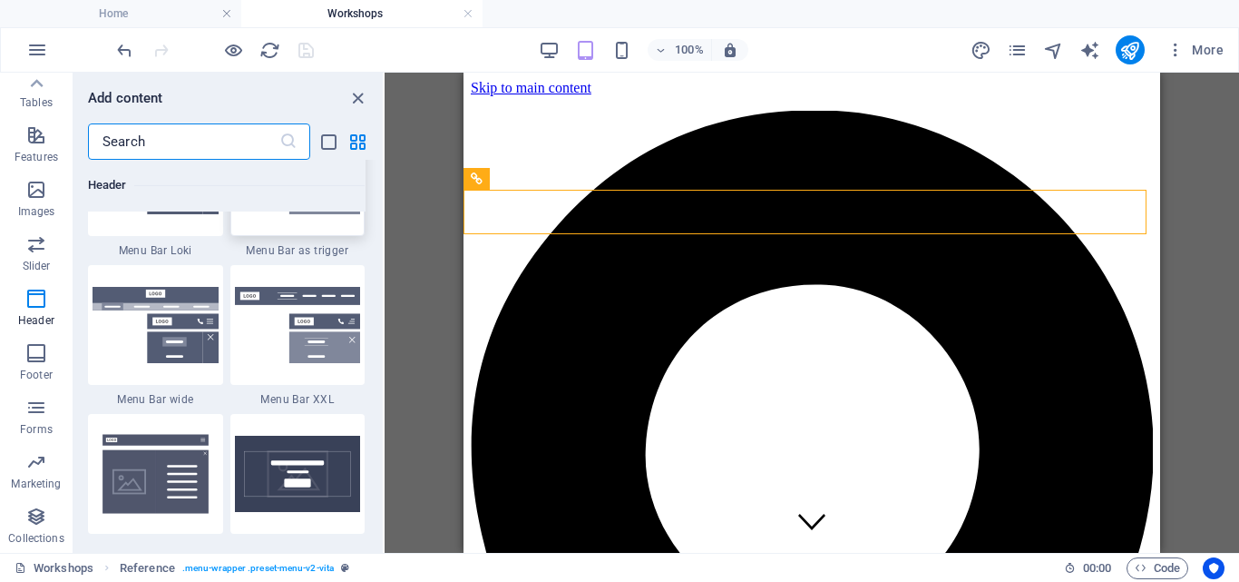
scroll to position [11471, 0]
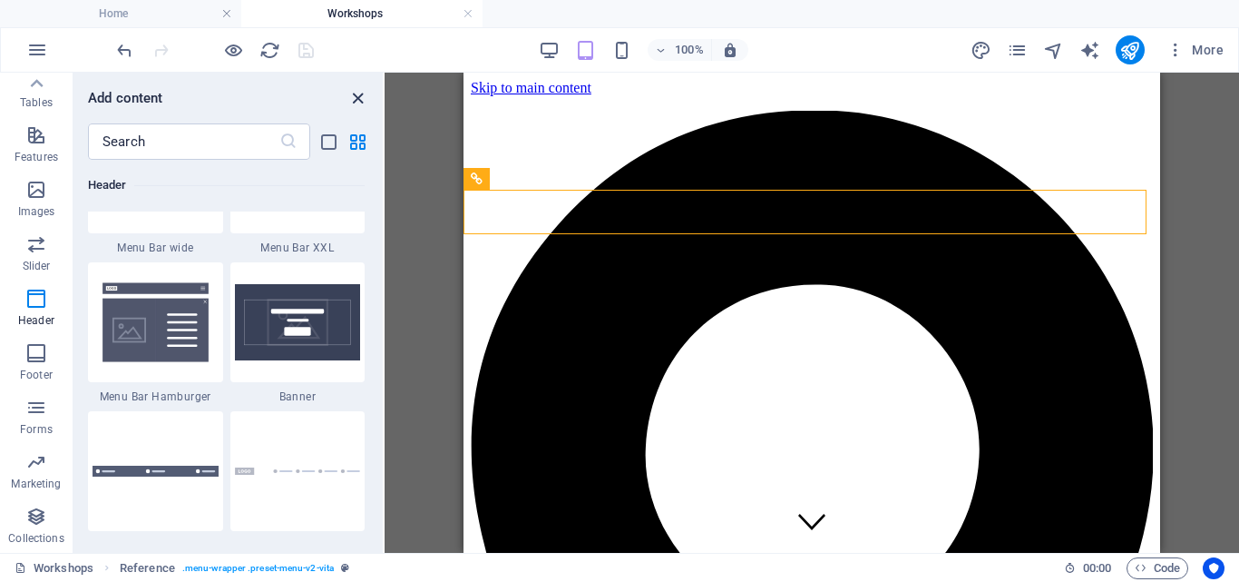
drag, startPoint x: 360, startPoint y: 94, endPoint x: 44, endPoint y: 39, distance: 321.5
click at [360, 94] on icon "close panel" at bounding box center [358, 98] width 21 height 21
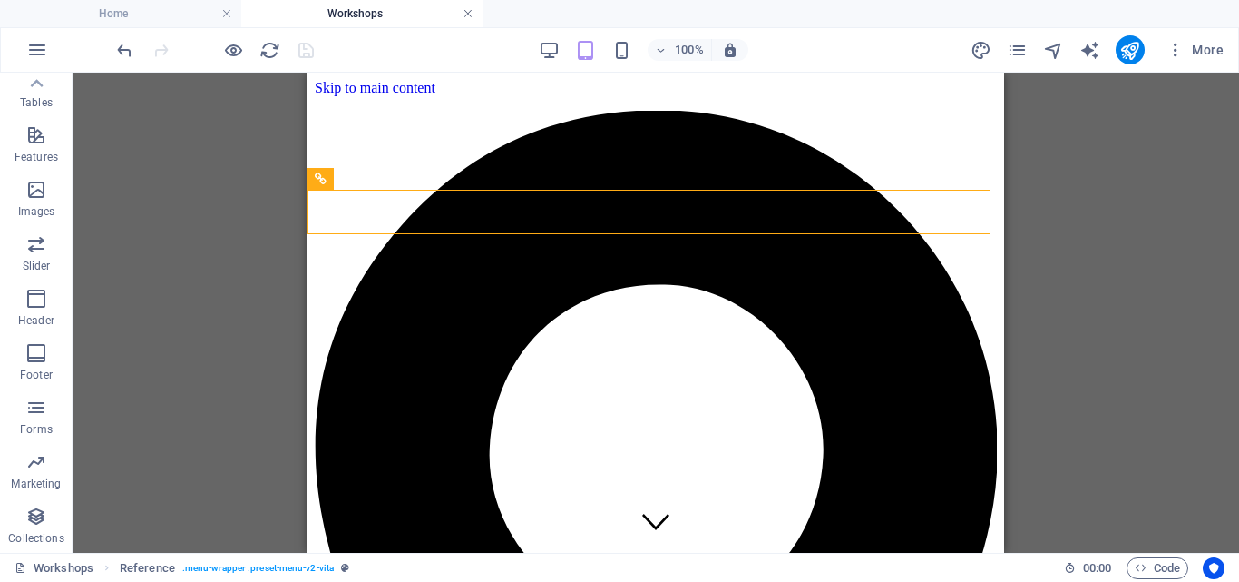
click at [465, 13] on link at bounding box center [468, 13] width 11 height 17
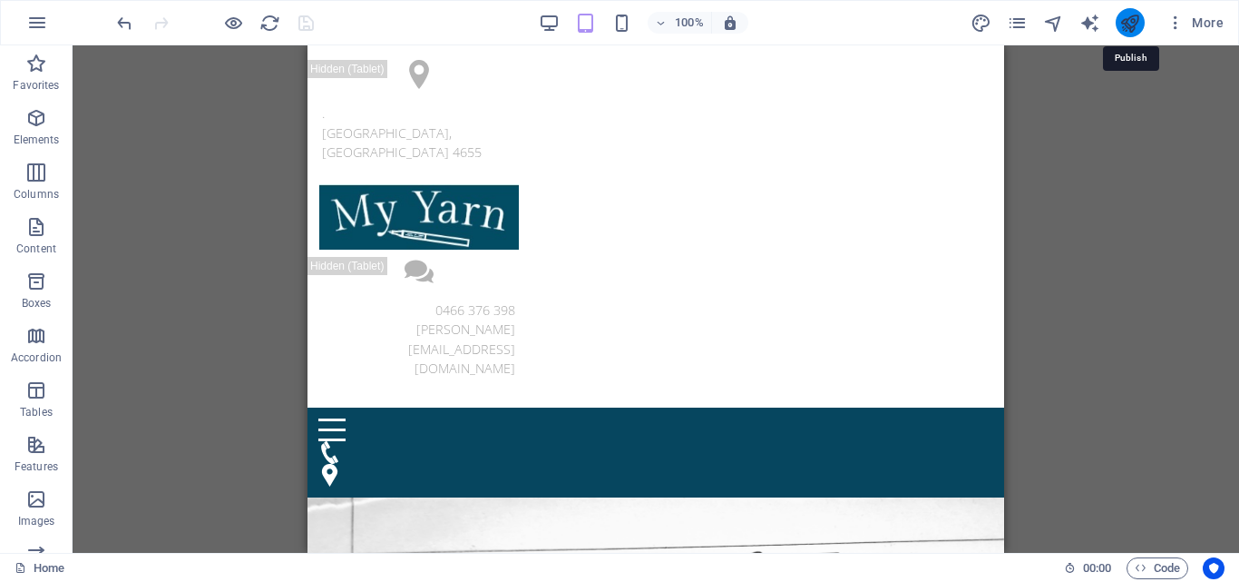
drag, startPoint x: 1134, startPoint y: 24, endPoint x: 385, endPoint y: 41, distance: 749.7
click at [1134, 24] on icon "publish" at bounding box center [1130, 23] width 21 height 21
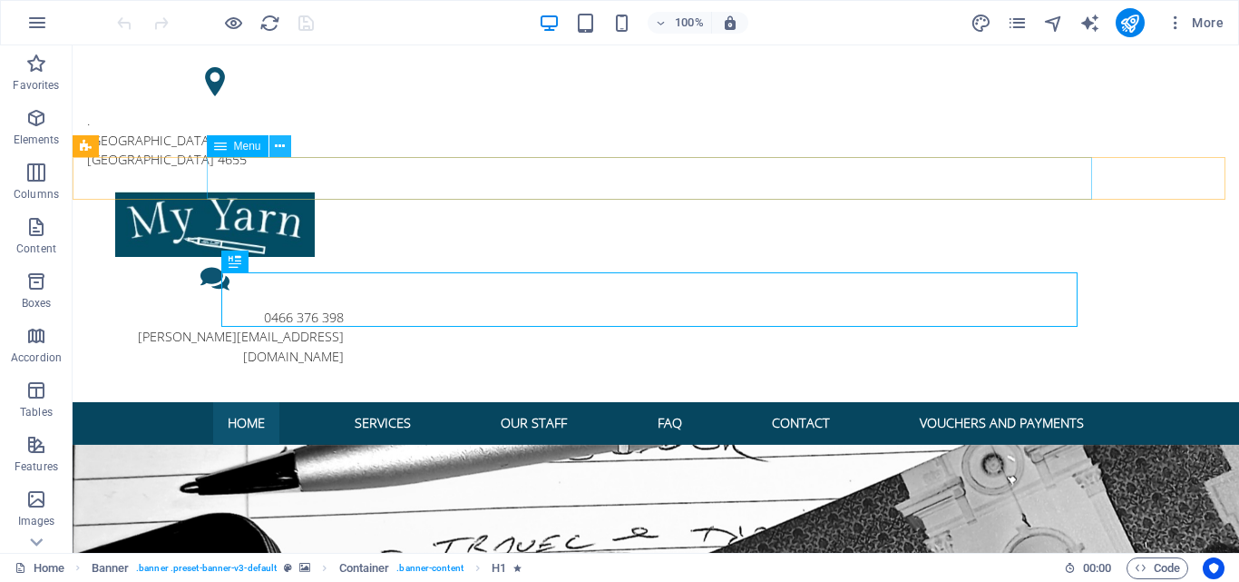
click at [281, 145] on icon at bounding box center [280, 146] width 10 height 19
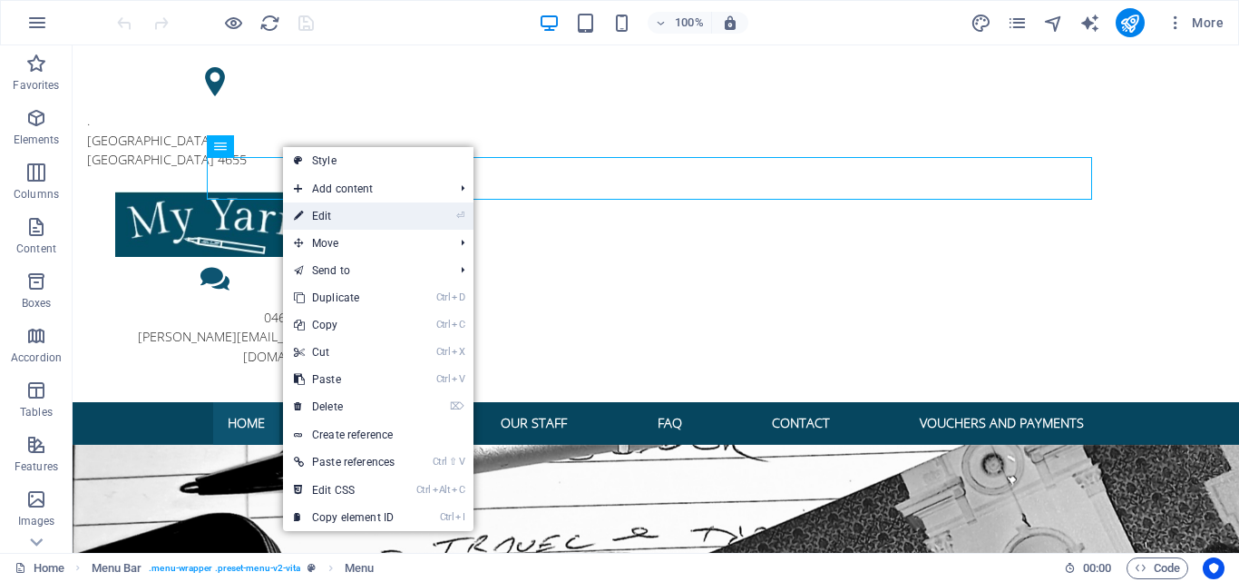
click at [337, 213] on link "⏎ Edit" at bounding box center [344, 215] width 122 height 27
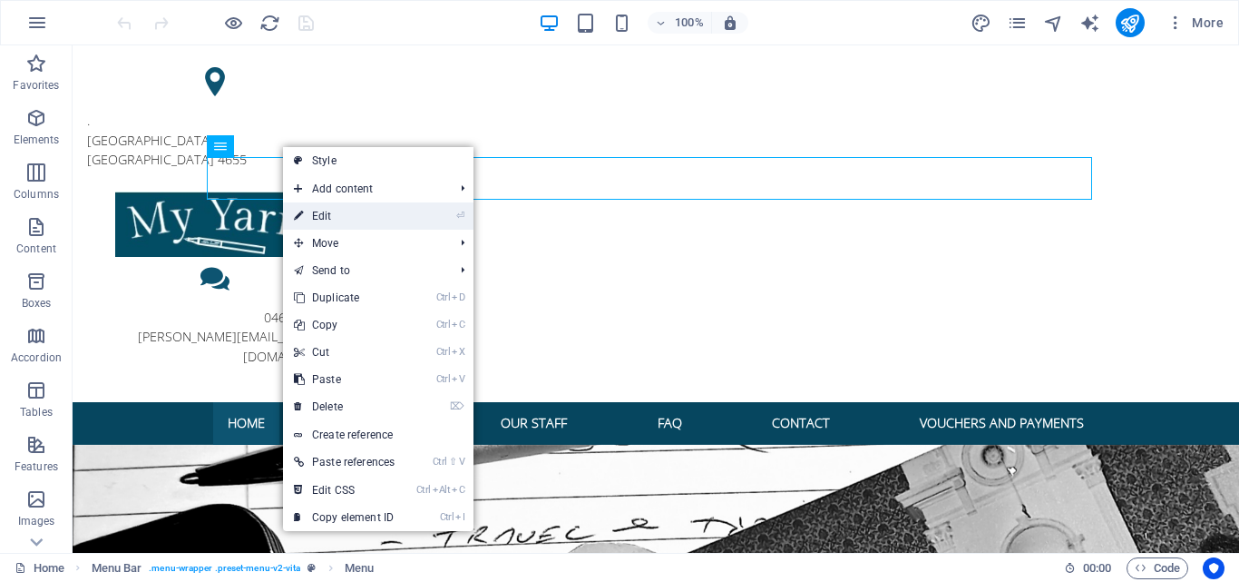
select select
select select "1"
select select
select select "3"
select select
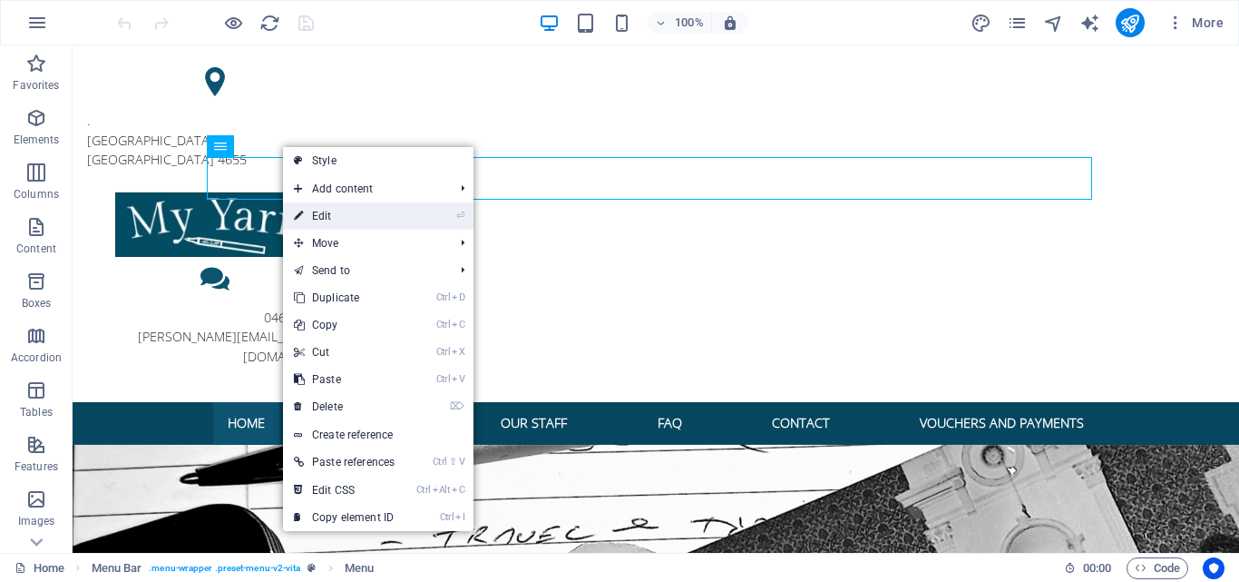
select select "4"
select select
select select "8"
select select
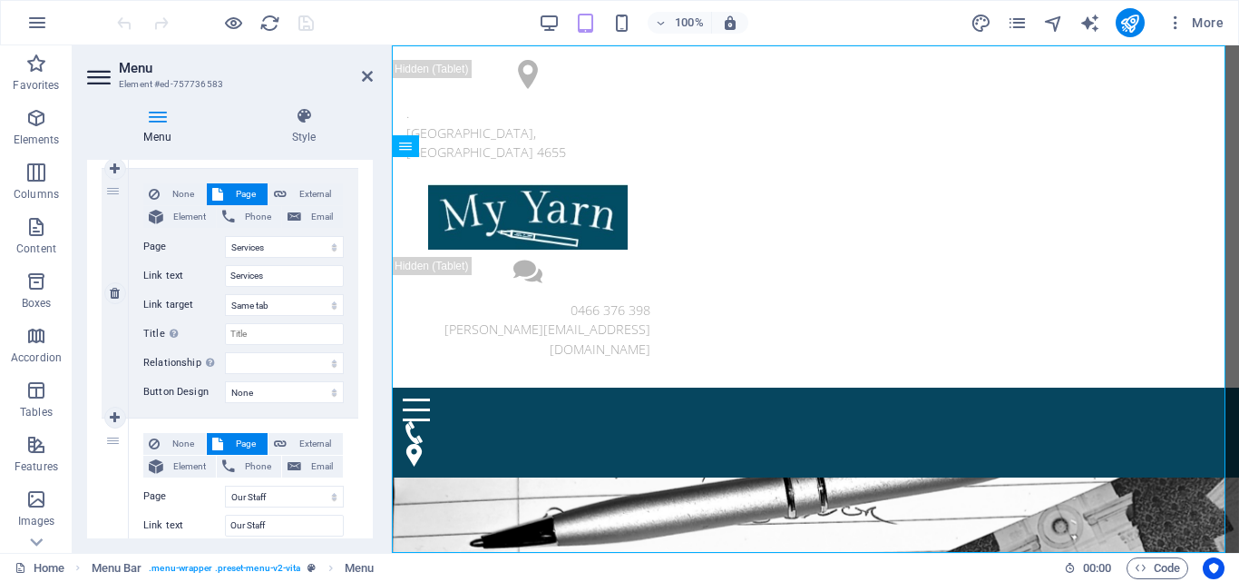
scroll to position [454, 0]
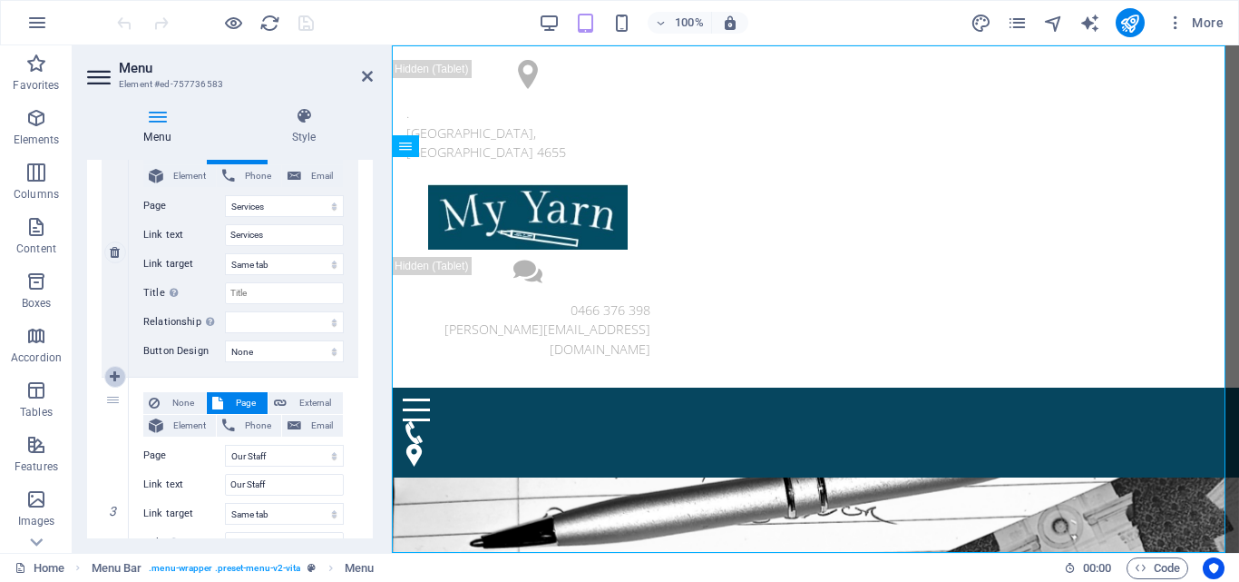
click at [117, 377] on icon at bounding box center [115, 376] width 10 height 13
select select
select select "3"
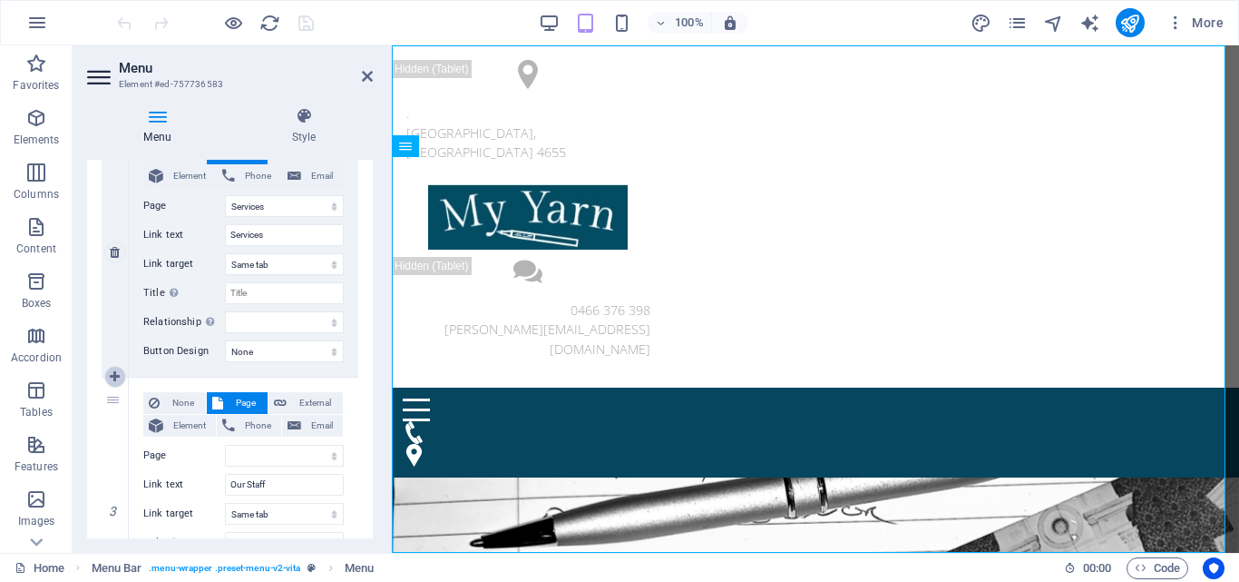
type input "Our Staff"
select select
select select "4"
type input "FAQ"
select select
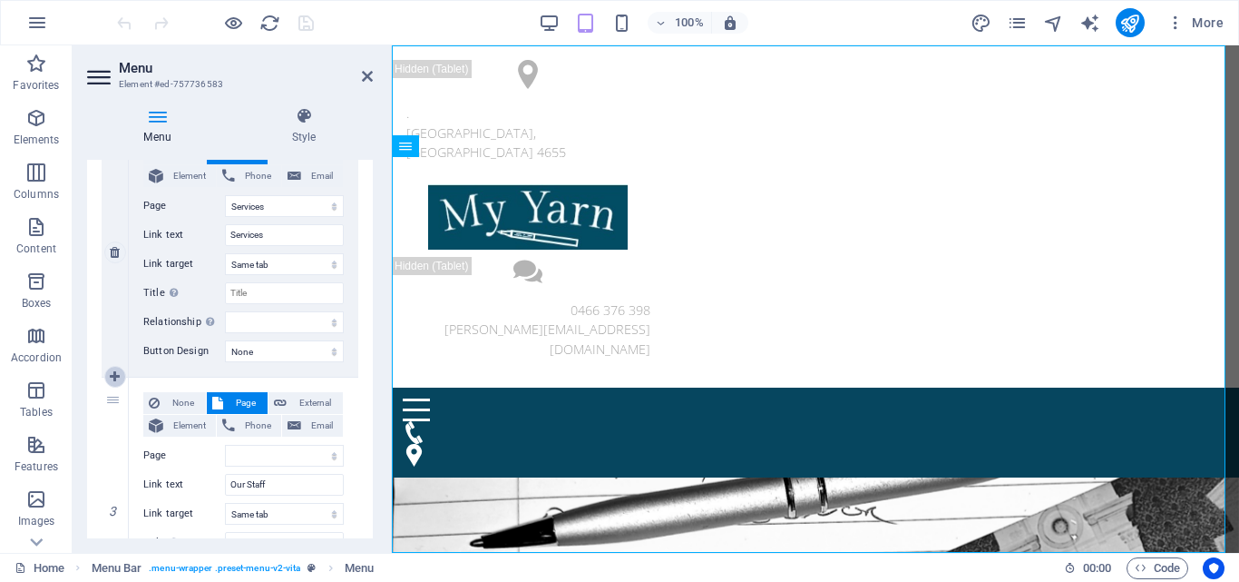
type input "#ed-757736652"
type input "Contact"
select select
select select "8"
select select
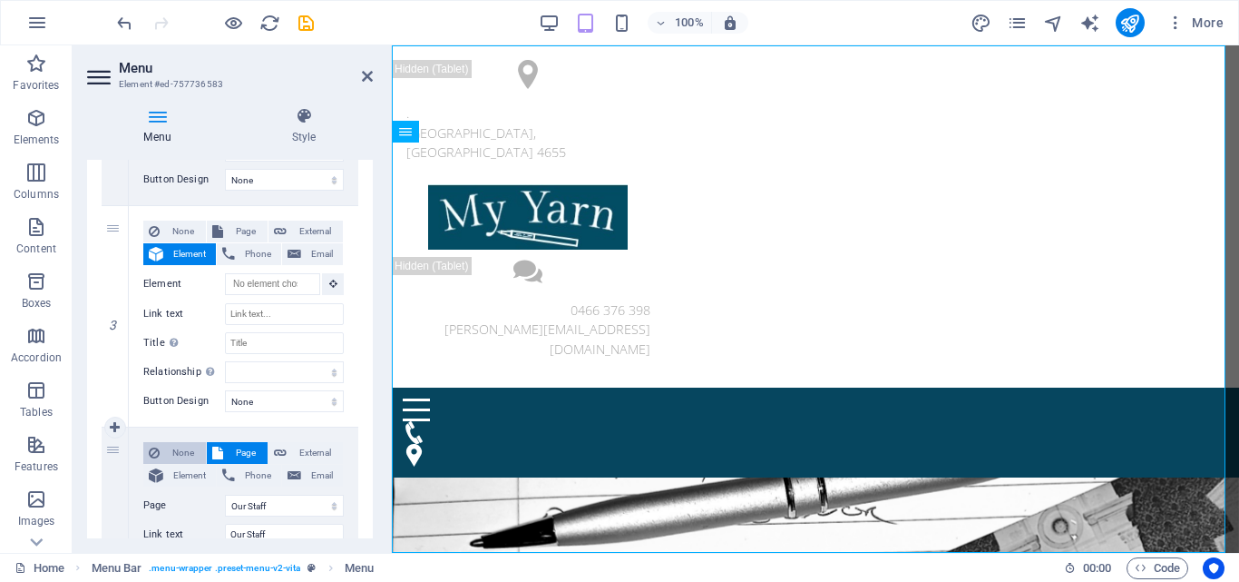
scroll to position [635, 0]
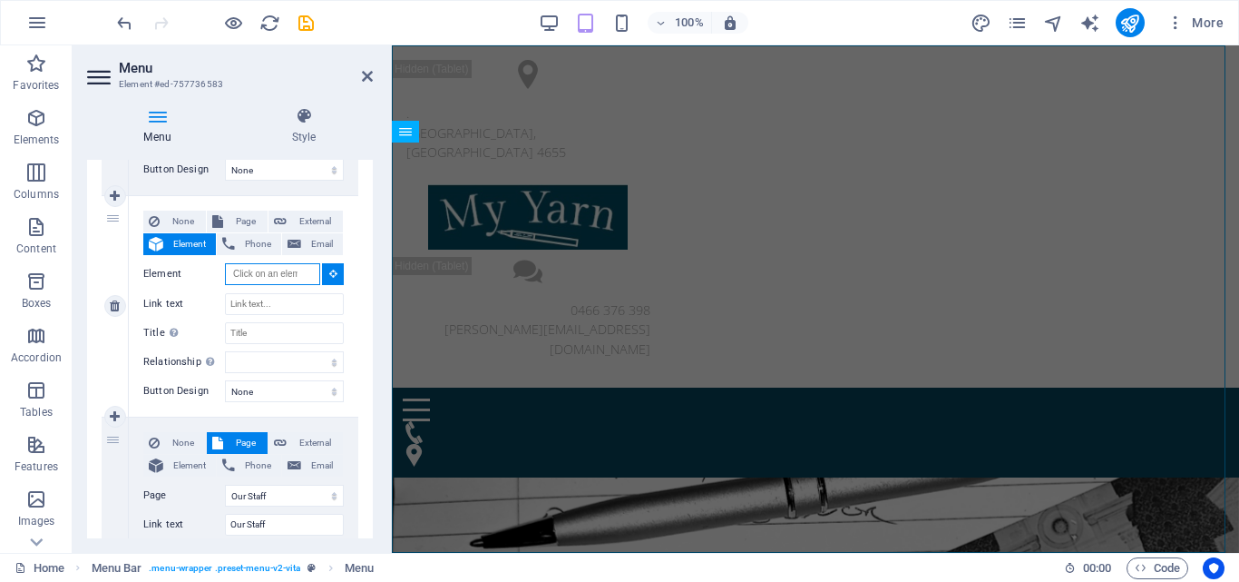
click at [299, 273] on input "Element" at bounding box center [272, 274] width 95 height 22
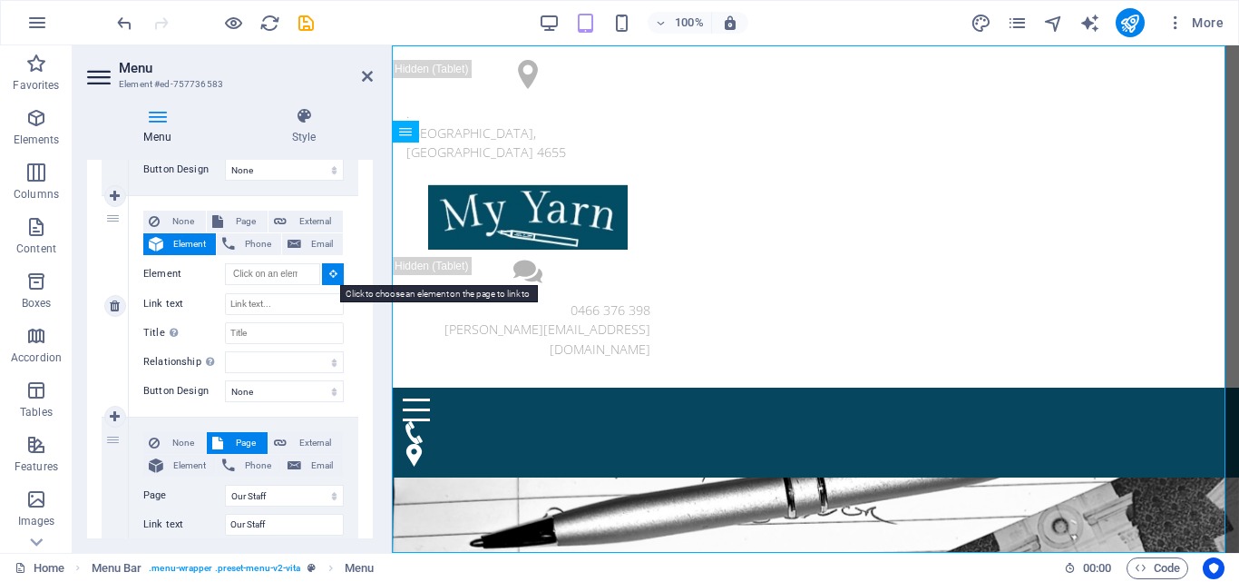
click at [322, 272] on button at bounding box center [333, 274] width 22 height 22
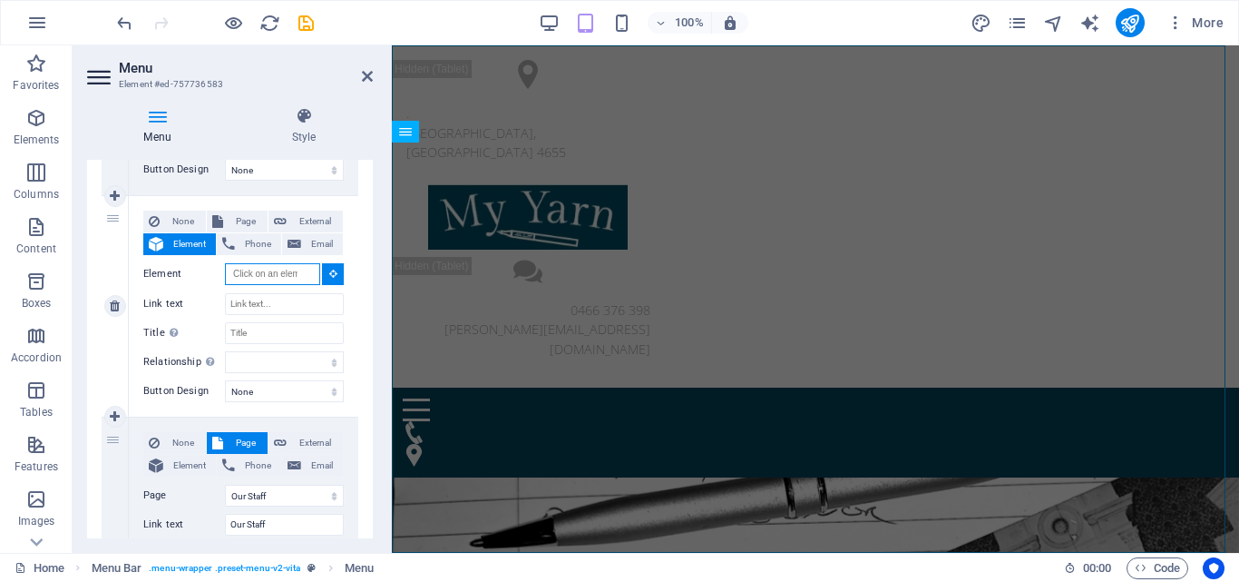
click at [266, 269] on input "Element" at bounding box center [272, 274] width 95 height 22
click at [239, 213] on span "Page" at bounding box center [246, 222] width 34 height 22
select select
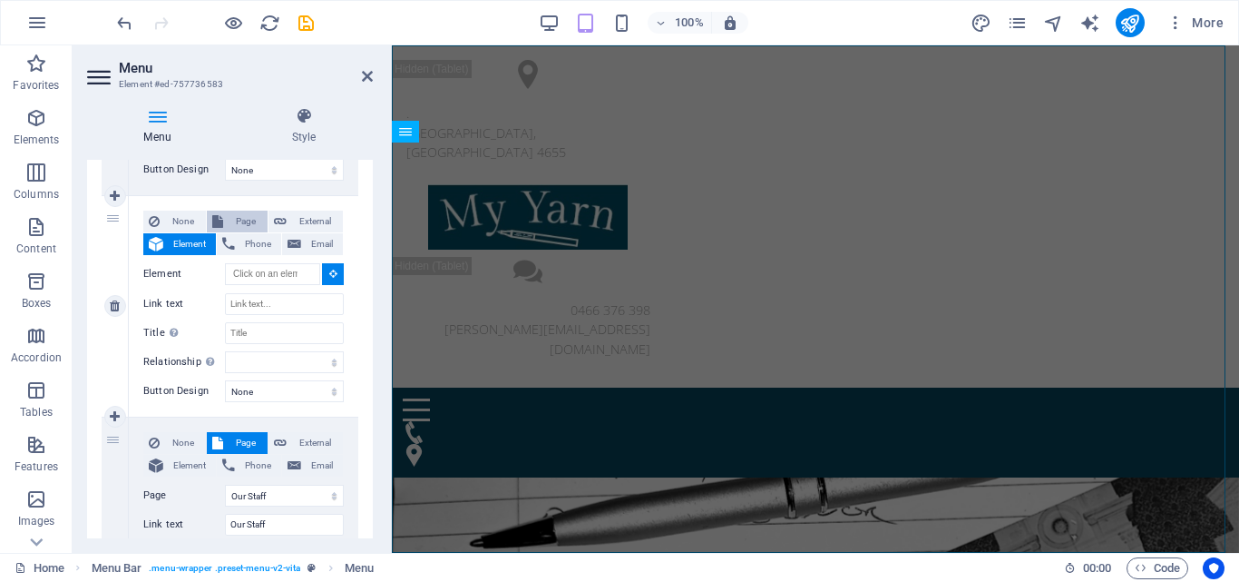
select select
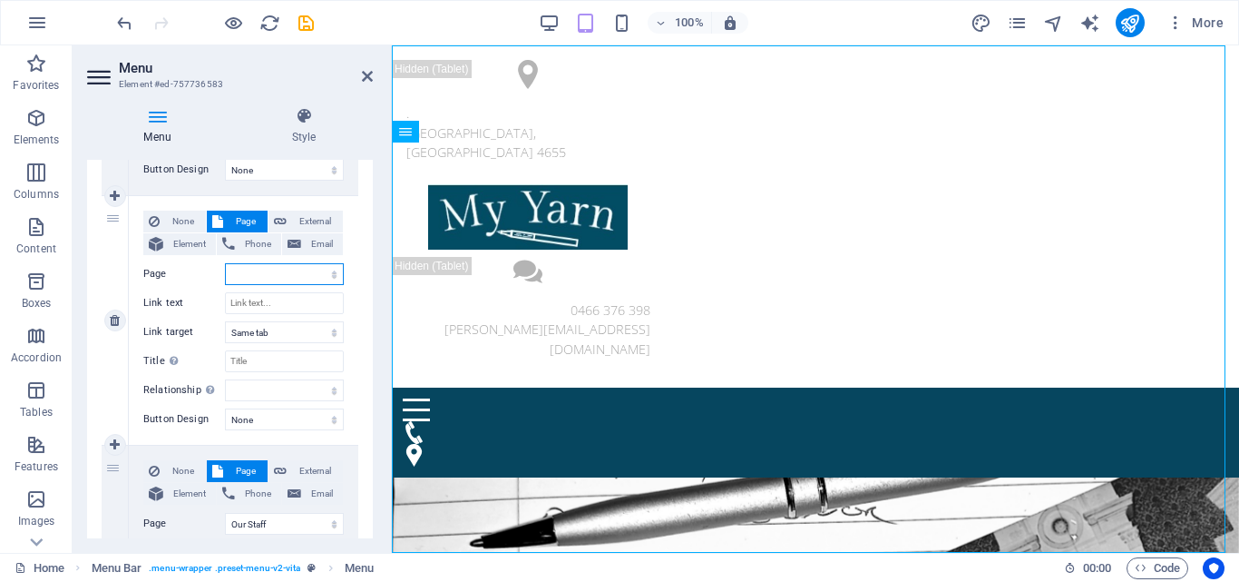
click at [332, 274] on select "Home Services Workshops Our Staff FAQ New page Legal Notice Privacy Vouchers an…" at bounding box center [284, 274] width 119 height 22
select select "2"
click at [225, 263] on select "Home Services Workshops Our Staff FAQ New page Legal Notice Privacy Vouchers an…" at bounding box center [284, 274] width 119 height 22
select select
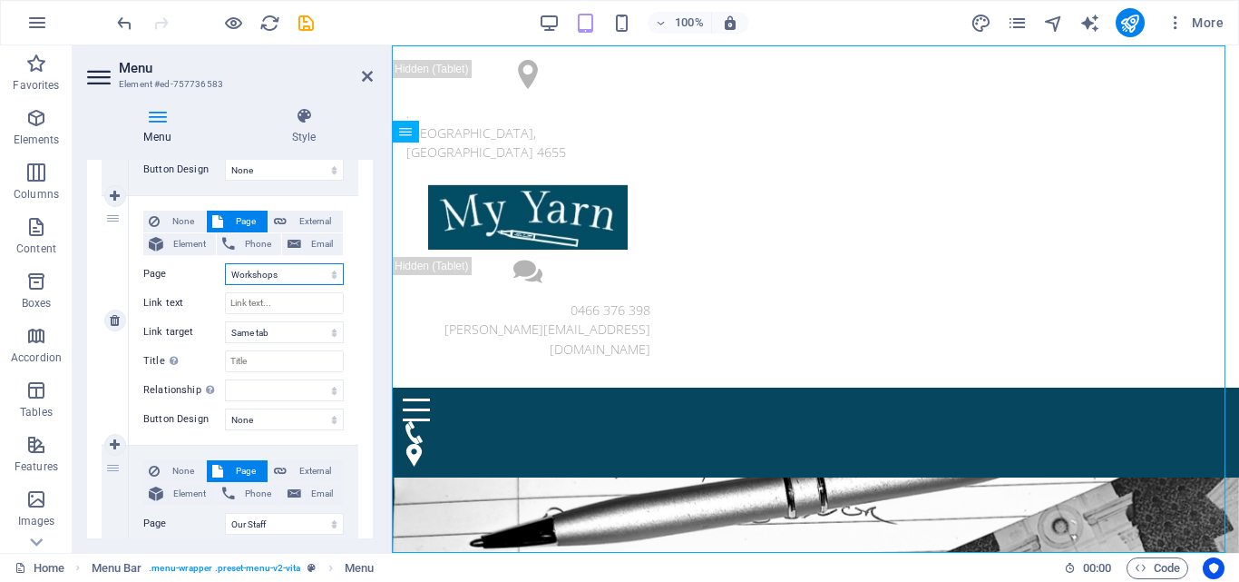
select select
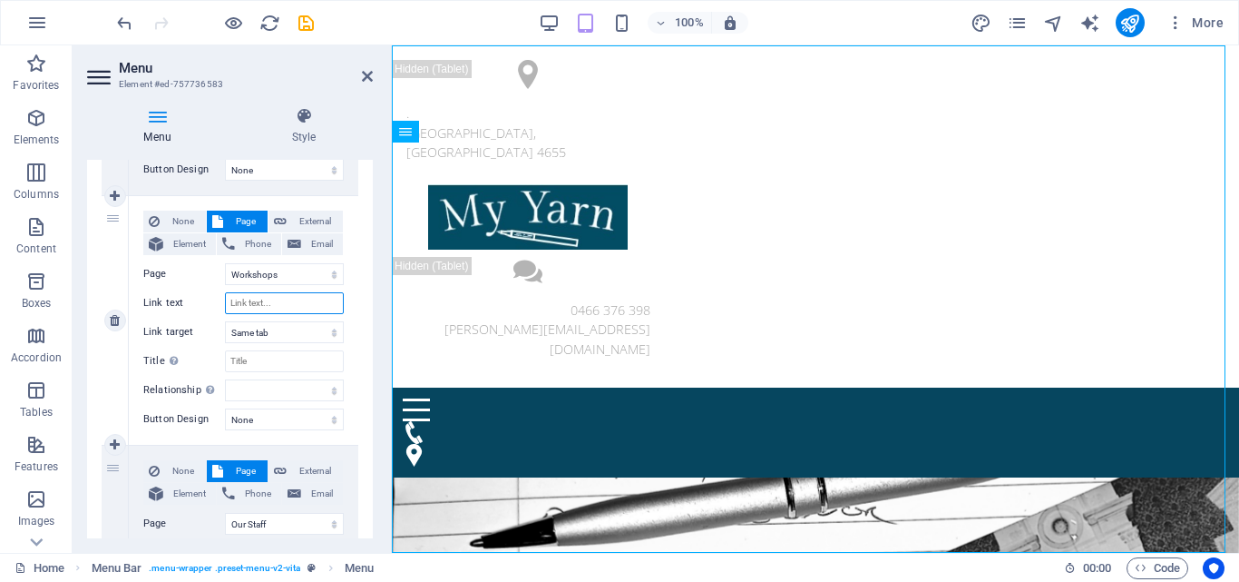
click at [275, 302] on input "Link text" at bounding box center [284, 303] width 119 height 22
type input "Work"
select select
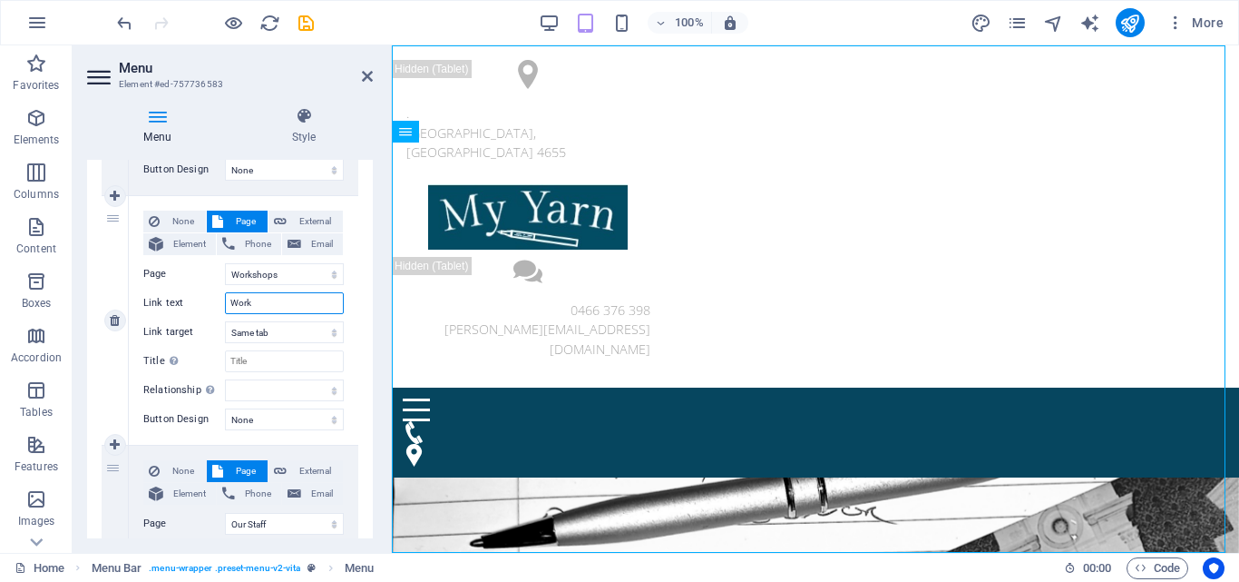
select select
type input "Workshops"
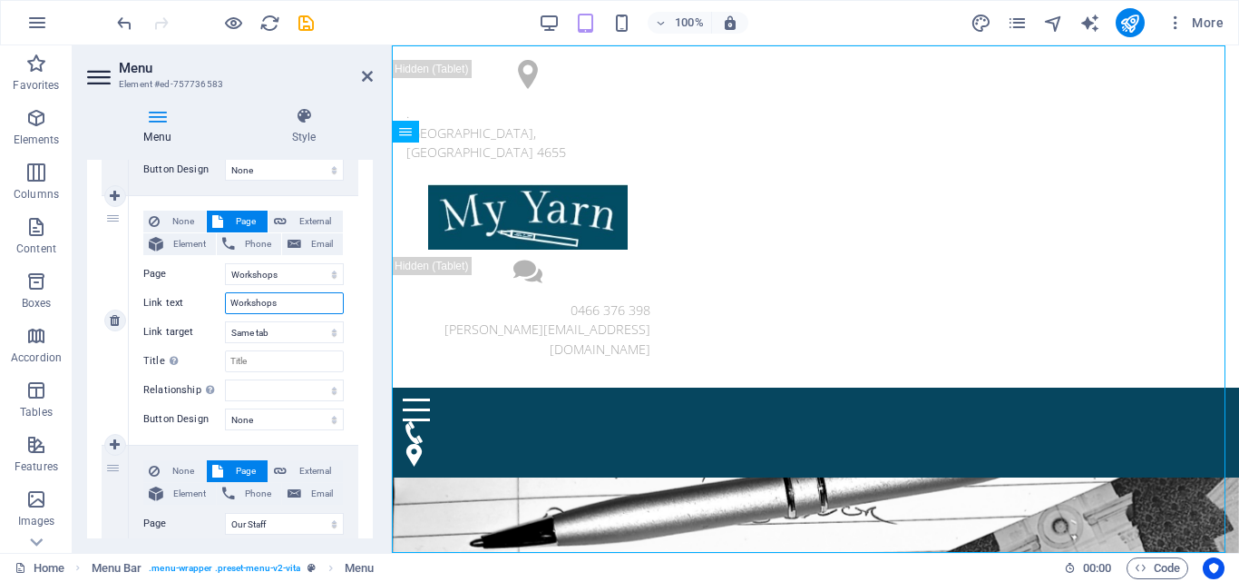
select select
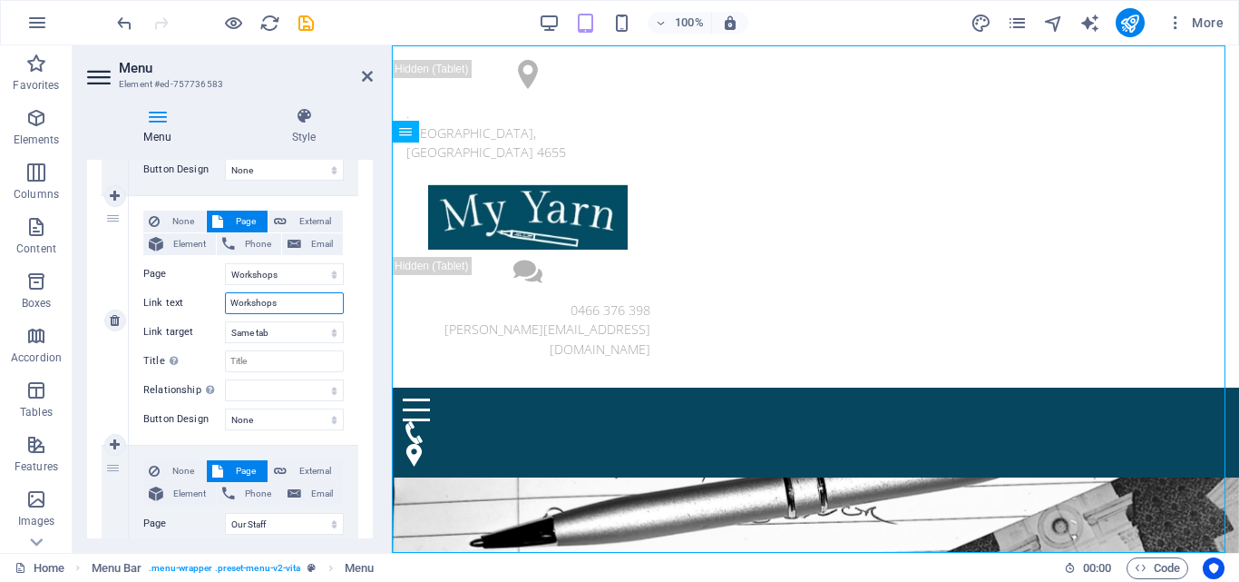
select select
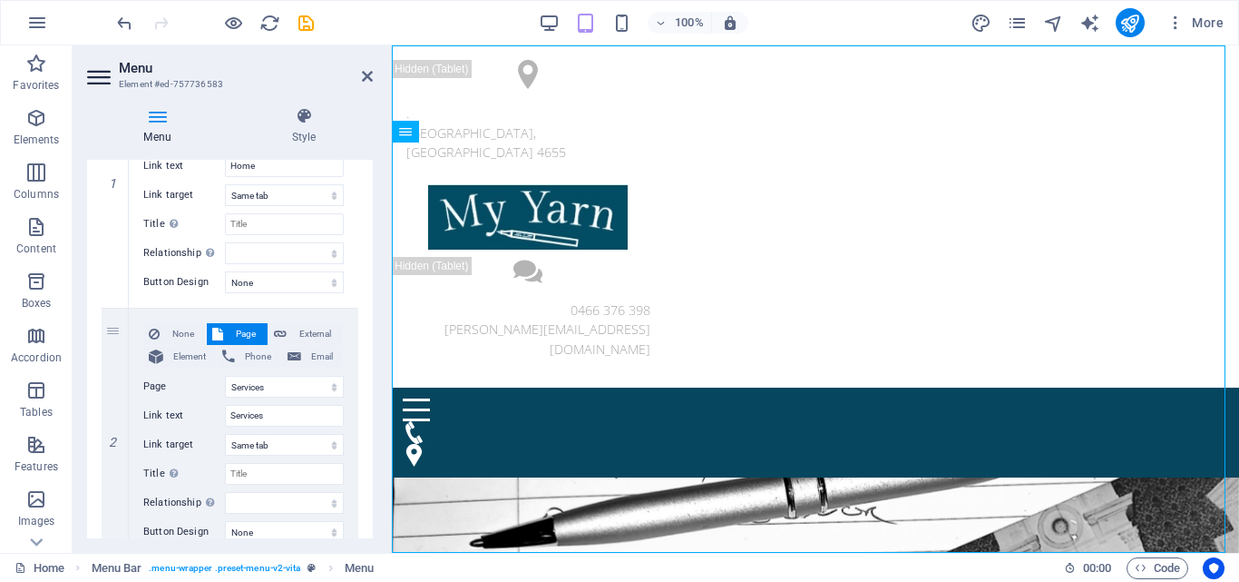
scroll to position [272, 0]
type input "Workshops"
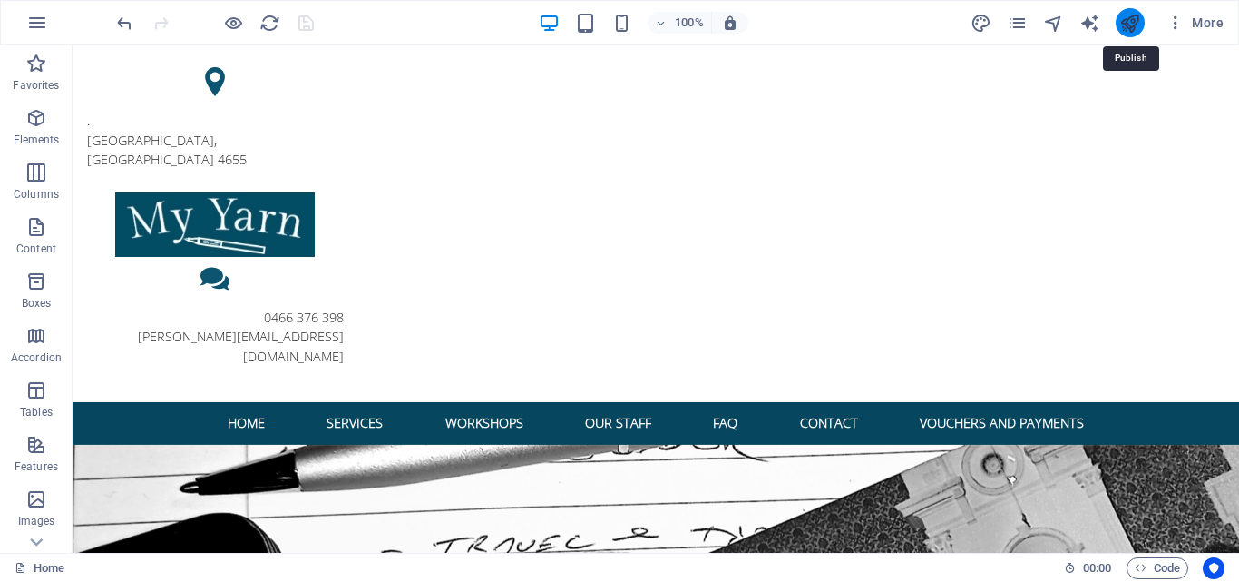
click at [1123, 22] on icon "publish" at bounding box center [1130, 23] width 21 height 21
